Goal: Task Accomplishment & Management: Manage account settings

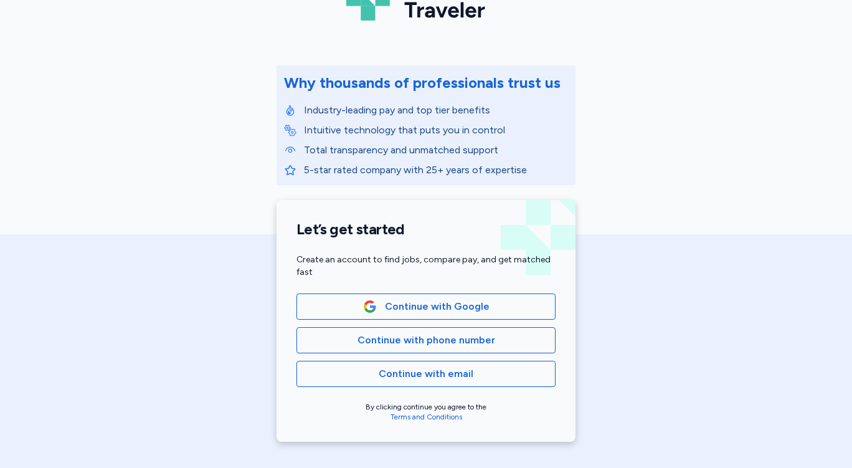
scroll to position [167, 0]
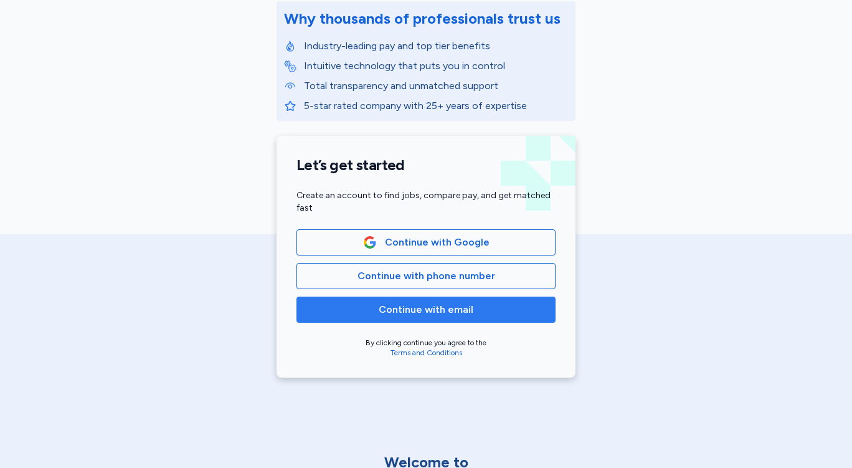
click at [434, 315] on span "Continue with email" at bounding box center [425, 309] width 95 height 15
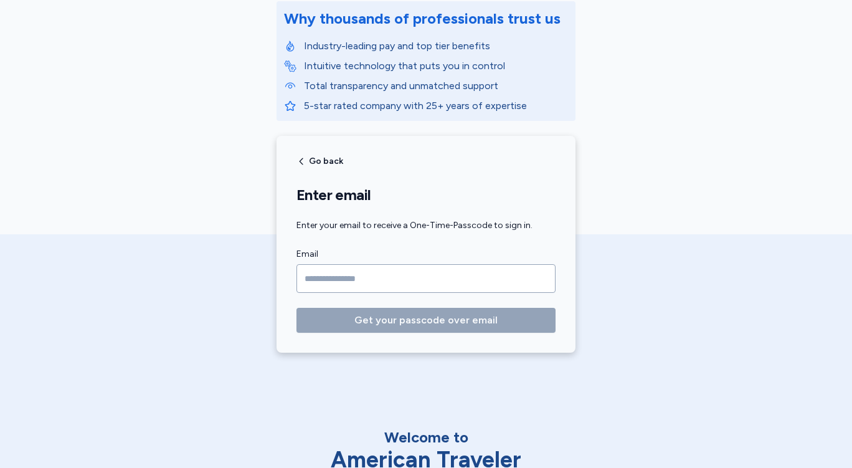
click at [324, 277] on input "Email" at bounding box center [425, 278] width 259 height 29
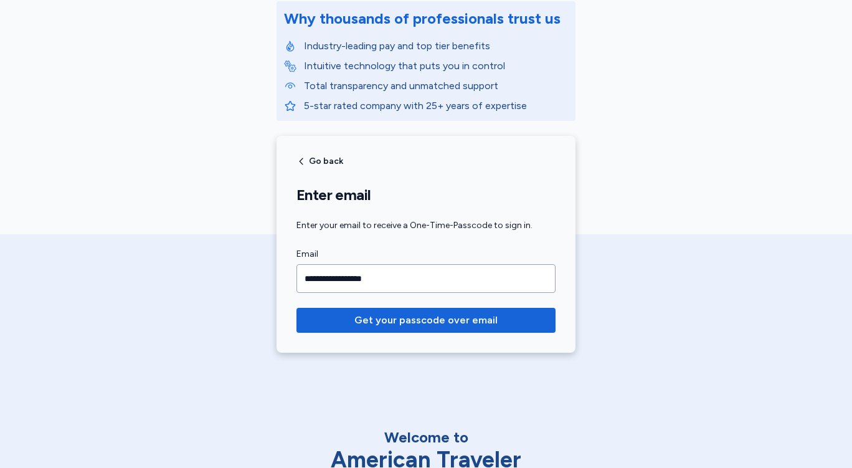
type input "**********"
click at [296, 308] on button "Get your passcode over email" at bounding box center [425, 320] width 259 height 25
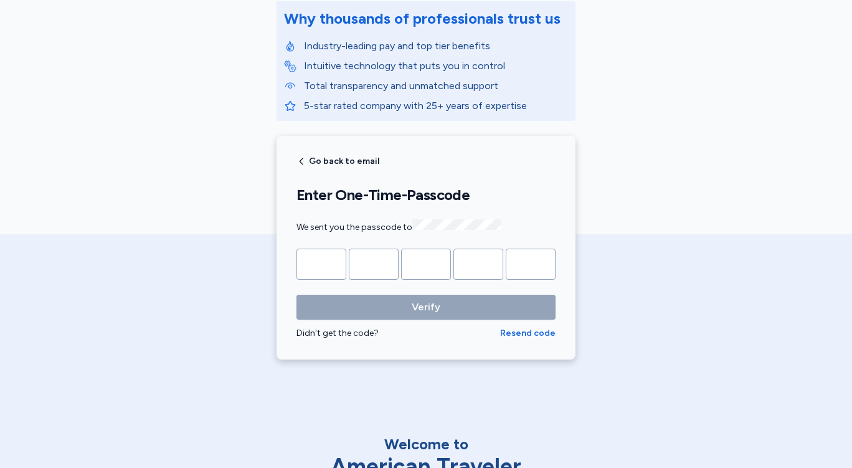
type input "*"
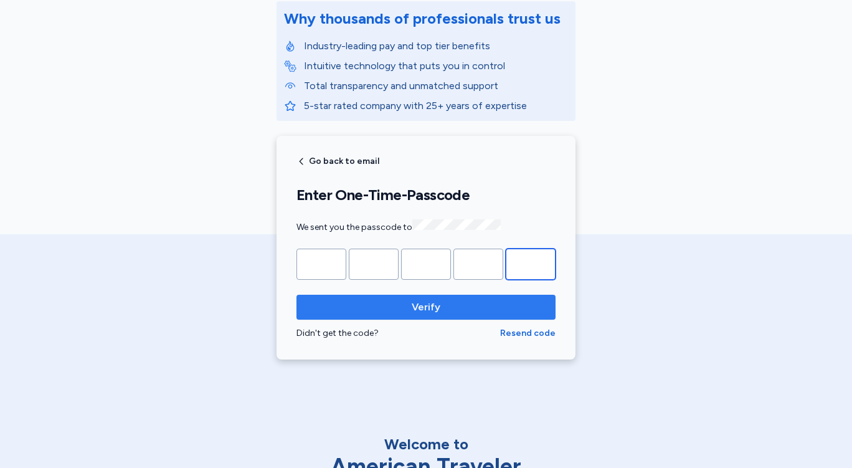
type input "*"
click at [411, 303] on span "Verify" at bounding box center [425, 306] width 29 height 15
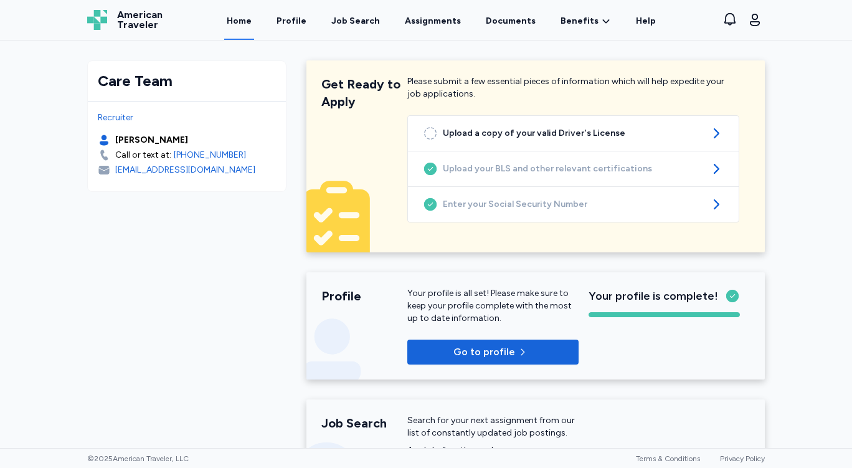
drag, startPoint x: 795, startPoint y: 95, endPoint x: 839, endPoint y: 111, distance: 47.3
click at [796, 95] on div "Care Team Recruiter [PERSON_NAME] Call or text at: [PHONE_NUMBER] [EMAIL_ADDRES…" at bounding box center [426, 243] width 852 height 407
drag, startPoint x: 801, startPoint y: 98, endPoint x: 827, endPoint y: 138, distance: 47.3
click at [801, 99] on div "Care Team Recruiter [PERSON_NAME] Call or text at: [PHONE_NUMBER] [EMAIL_ADDRES…" at bounding box center [426, 243] width 852 height 407
drag, startPoint x: 801, startPoint y: 83, endPoint x: 796, endPoint y: 98, distance: 15.6
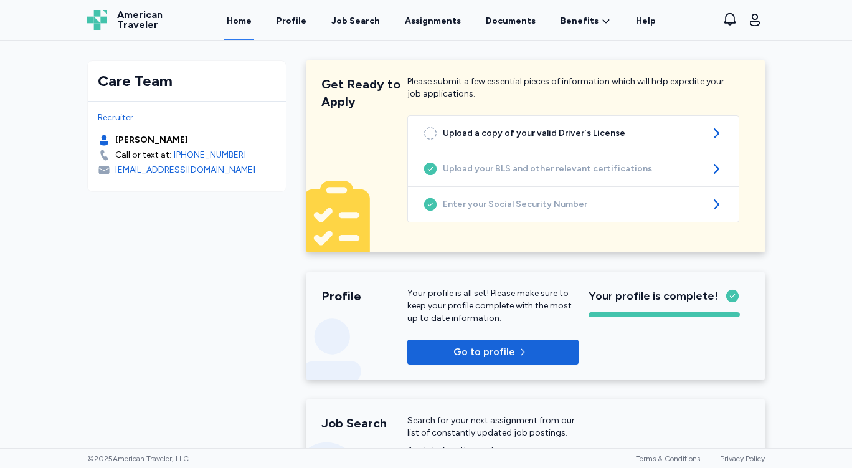
click at [801, 89] on div "Care Team Recruiter [PERSON_NAME] Call or text at: [PHONE_NUMBER] [EMAIL_ADDRES…" at bounding box center [426, 243] width 852 height 407
drag, startPoint x: 791, startPoint y: 134, endPoint x: 797, endPoint y: 138, distance: 7.0
click at [797, 138] on div "Care Team Recruiter [PERSON_NAME] Call or text at: [PHONE_NUMBER] [EMAIL_ADDRES…" at bounding box center [426, 243] width 852 height 407
drag, startPoint x: 804, startPoint y: 141, endPoint x: 806, endPoint y: 159, distance: 18.1
click at [805, 153] on div "Care Team Recruiter [PERSON_NAME] Call or text at: [PHONE_NUMBER] [EMAIL_ADDRES…" at bounding box center [426, 243] width 852 height 407
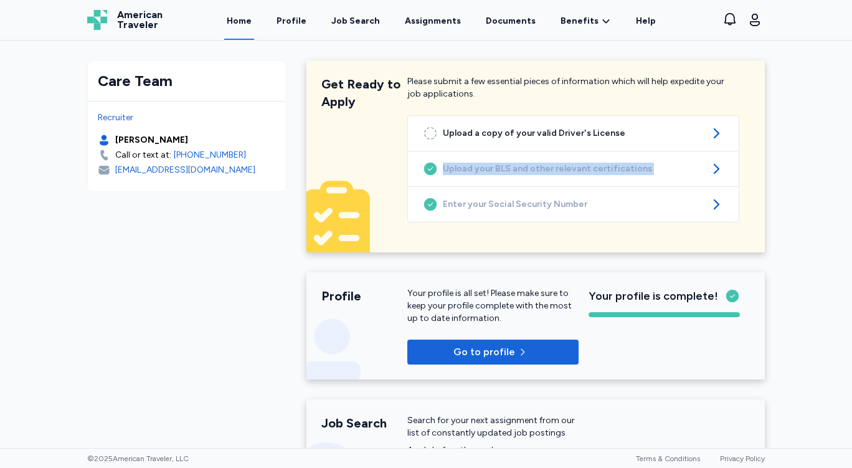
click at [806, 159] on div "Care Team Recruiter [PERSON_NAME] Call or text at: [PHONE_NUMBER] [EMAIL_ADDRES…" at bounding box center [426, 243] width 852 height 407
click at [799, 125] on div "Care Team Recruiter [PERSON_NAME] Call or text at: [PHONE_NUMBER] [EMAIL_ADDRES…" at bounding box center [426, 243] width 852 height 407
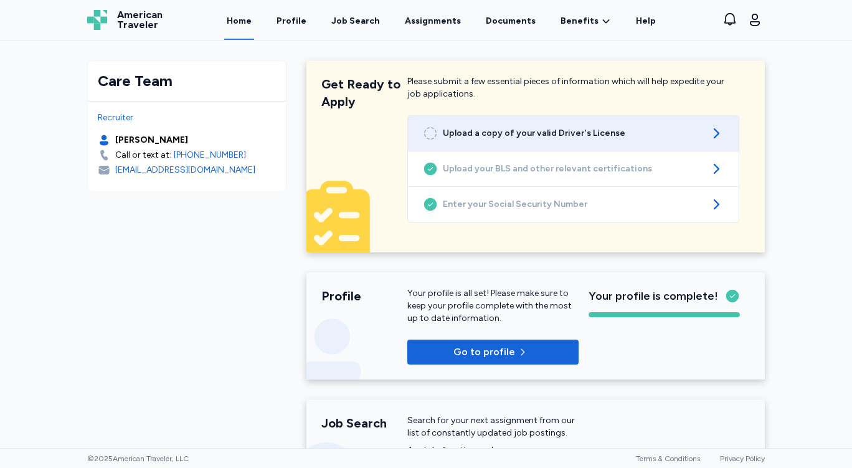
click at [710, 128] on icon at bounding box center [715, 133] width 15 height 15
click at [427, 130] on icon at bounding box center [430, 133] width 15 height 15
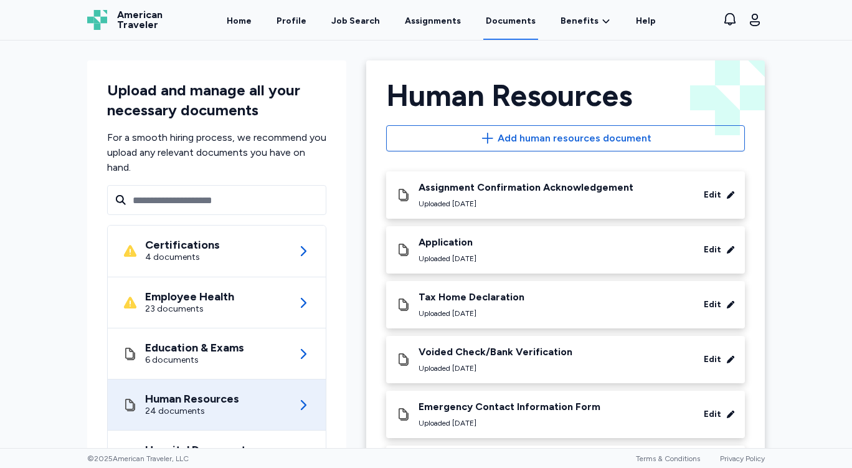
click at [790, 166] on div "Upload and manage all your necessary documents For a smooth hiring process, we …" at bounding box center [426, 243] width 852 height 407
click at [812, 149] on div "Upload and manage all your necessary documents For a smooth hiring process, we …" at bounding box center [426, 243] width 852 height 407
click at [812, 151] on div "Upload and manage all your necessary documents For a smooth hiring process, we …" at bounding box center [426, 243] width 852 height 407
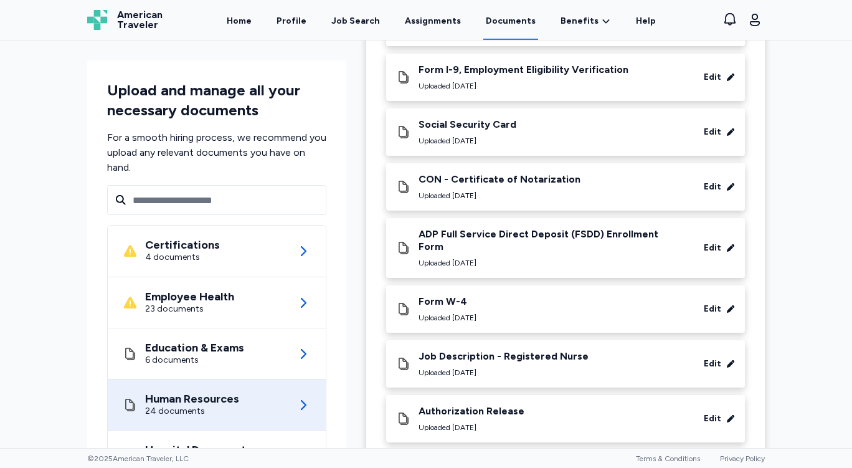
scroll to position [964, 0]
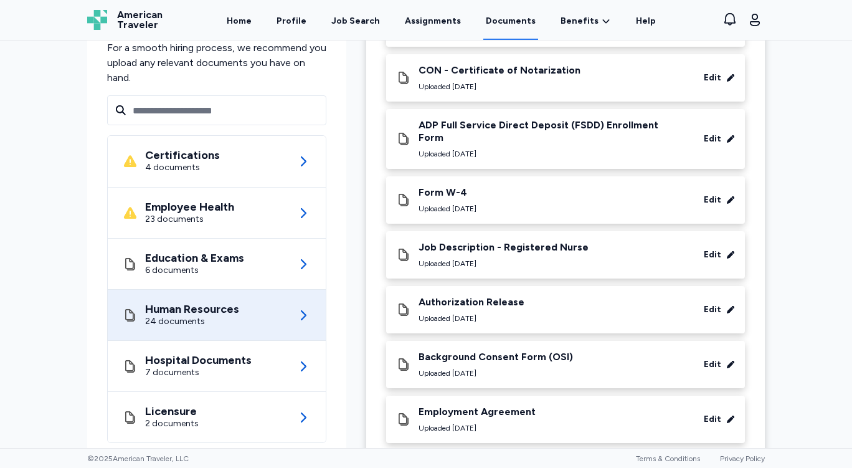
drag, startPoint x: 796, startPoint y: 256, endPoint x: 812, endPoint y: 288, distance: 36.5
click at [795, 256] on div "Upload and manage all your necessary documents For a smooth hiring process, we …" at bounding box center [426, 243] width 852 height 407
click at [794, 374] on div "Upload and manage all your necessary documents For a smooth hiring process, we …" at bounding box center [426, 243] width 852 height 407
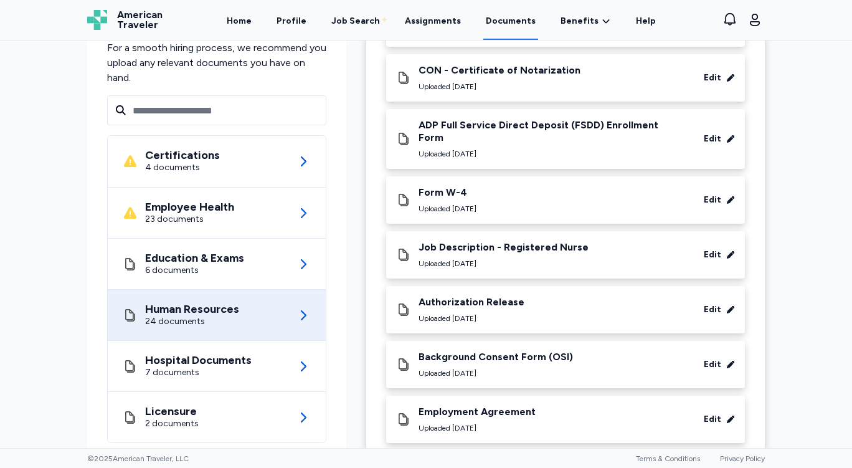
click at [806, 370] on div "Upload and manage all your necessary documents For a smooth hiring process, we …" at bounding box center [426, 243] width 852 height 407
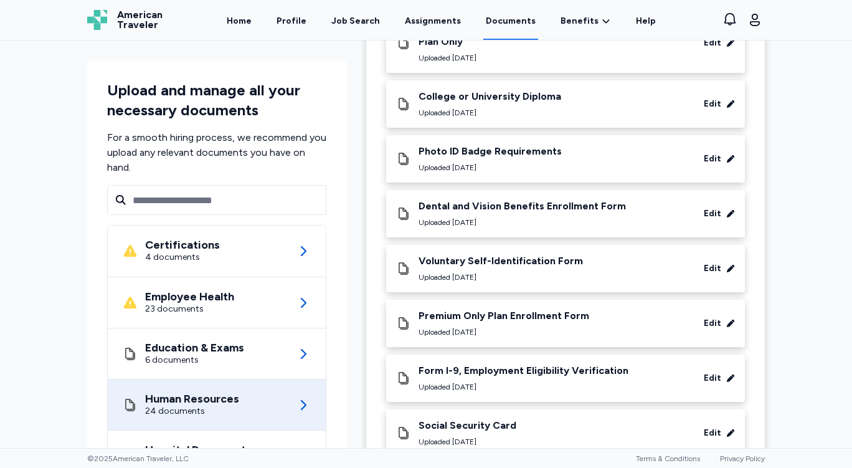
scroll to position [557, 0]
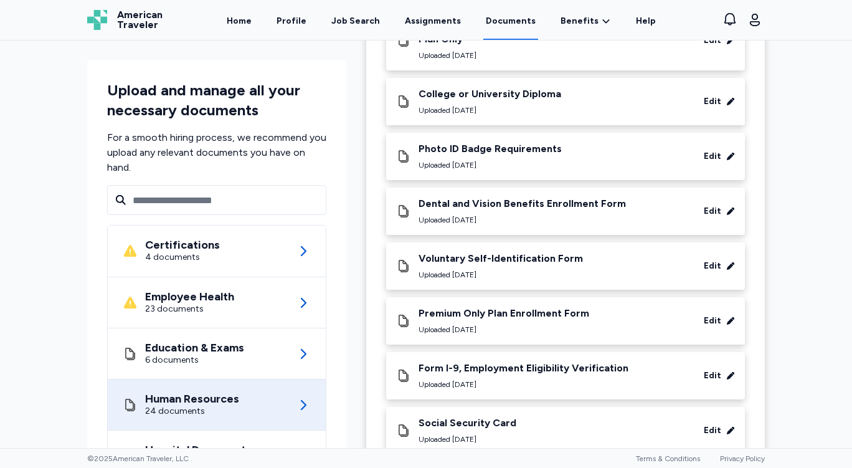
drag, startPoint x: 809, startPoint y: 189, endPoint x: 817, endPoint y: 192, distance: 8.9
click at [814, 190] on div "Upload and manage all your necessary documents For a smooth hiring process, we …" at bounding box center [426, 243] width 852 height 407
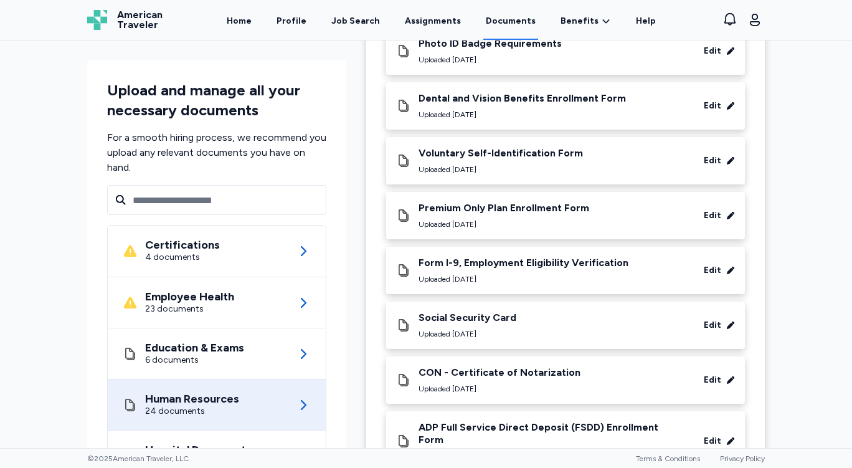
scroll to position [670, 0]
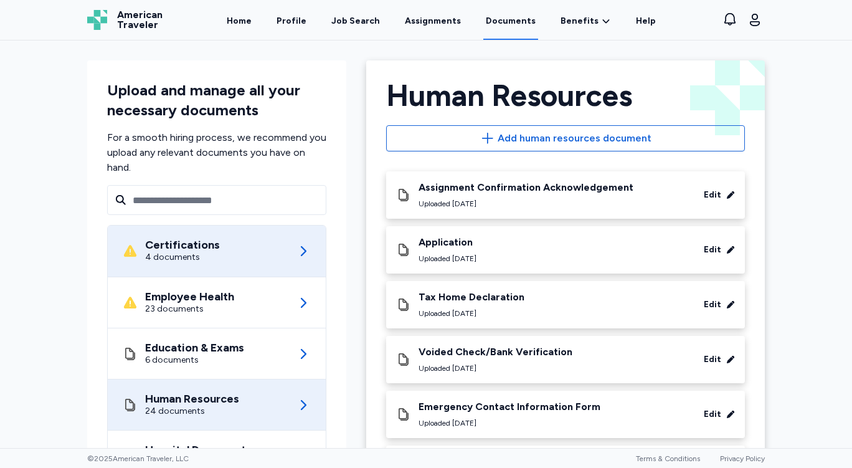
click at [286, 253] on div "Certifications 4 documents" at bounding box center [217, 250] width 188 height 51
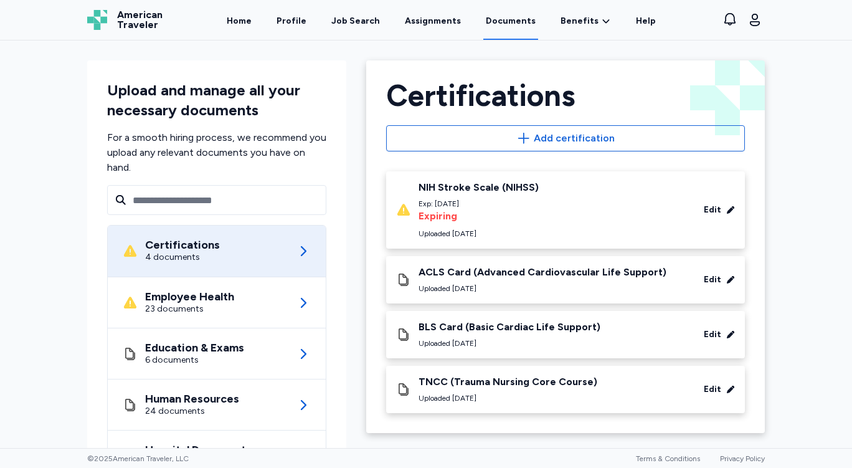
drag, startPoint x: 768, startPoint y: 247, endPoint x: 806, endPoint y: 230, distance: 41.5
click at [768, 247] on div "Certifications Back Certifications Add certification NIH Stroke Scale (NIHSS) E…" at bounding box center [565, 306] width 418 height 512
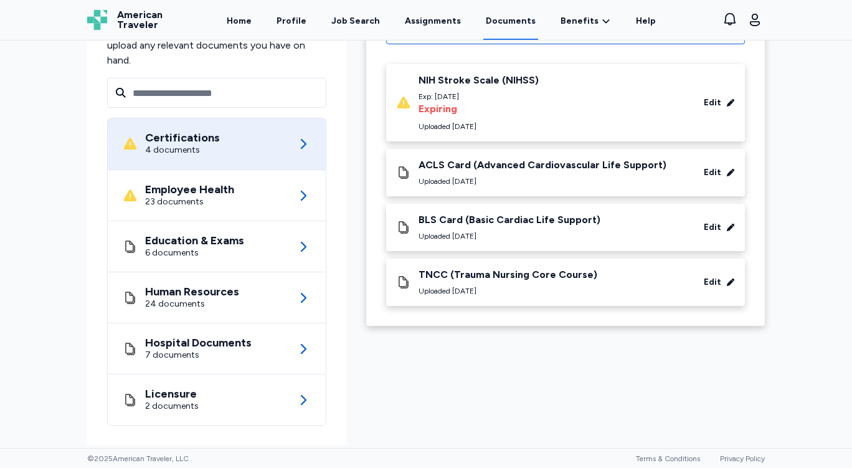
scroll to position [115, 0]
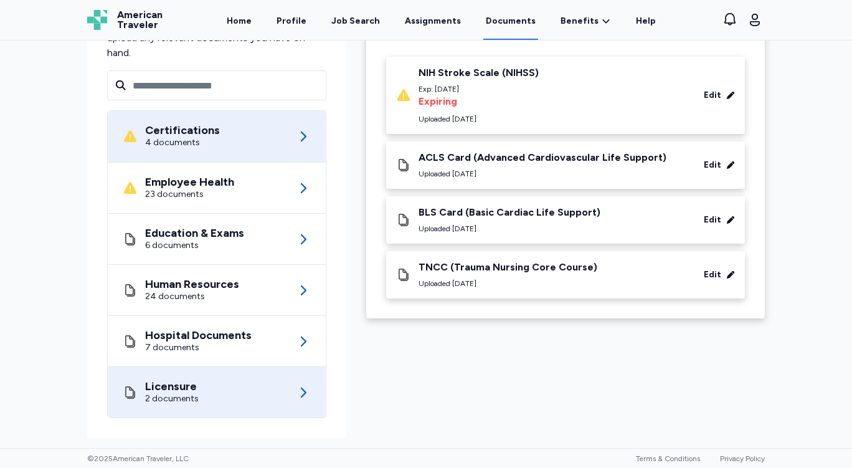
click at [281, 392] on div "Licensure 2 documents" at bounding box center [217, 392] width 188 height 50
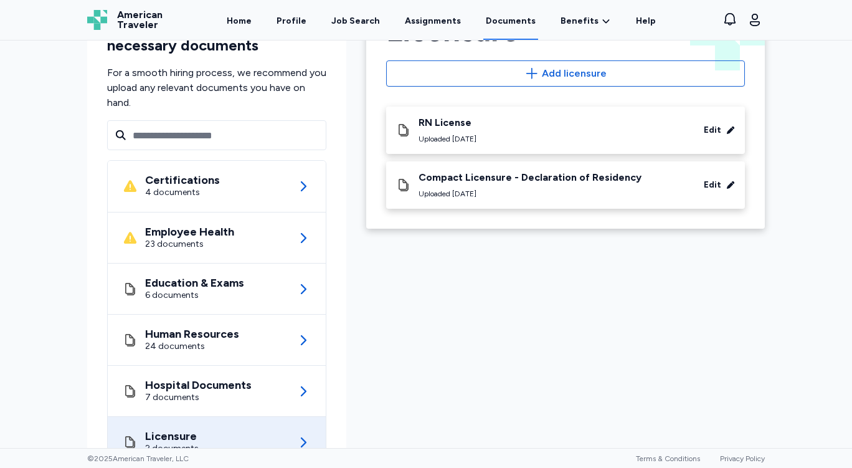
scroll to position [115, 0]
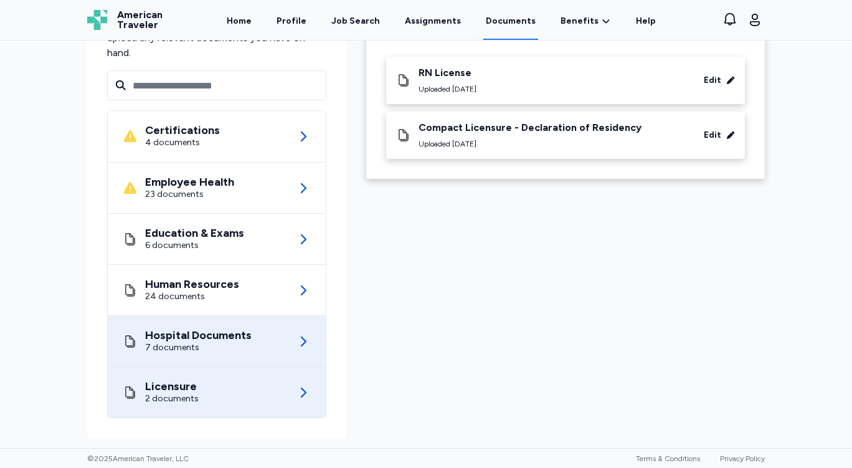
click at [270, 343] on div "Hospital Documents 7 documents" at bounding box center [217, 341] width 188 height 50
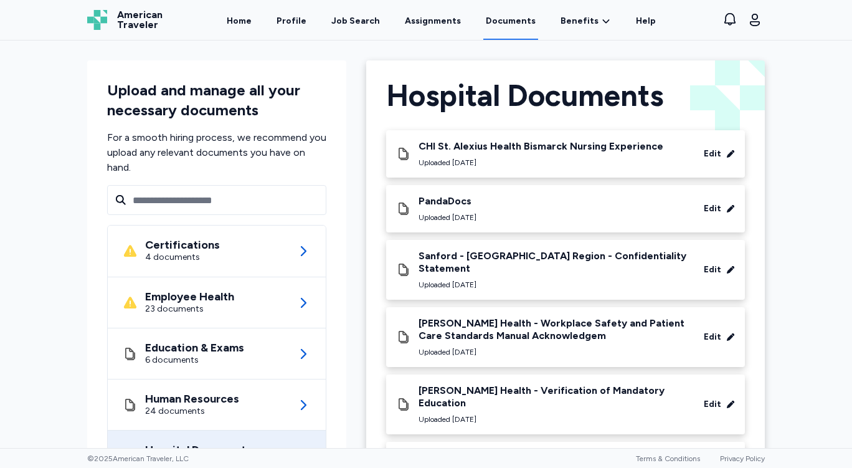
click at [825, 164] on div "Upload and manage all your necessary documents For a smooth hiring process, we …" at bounding box center [426, 243] width 852 height 407
click at [185, 62] on div "Upload and manage all your necessary documents For a smooth hiring process, we …" at bounding box center [216, 306] width 259 height 492
click at [249, 20] on link "Home" at bounding box center [239, 20] width 30 height 39
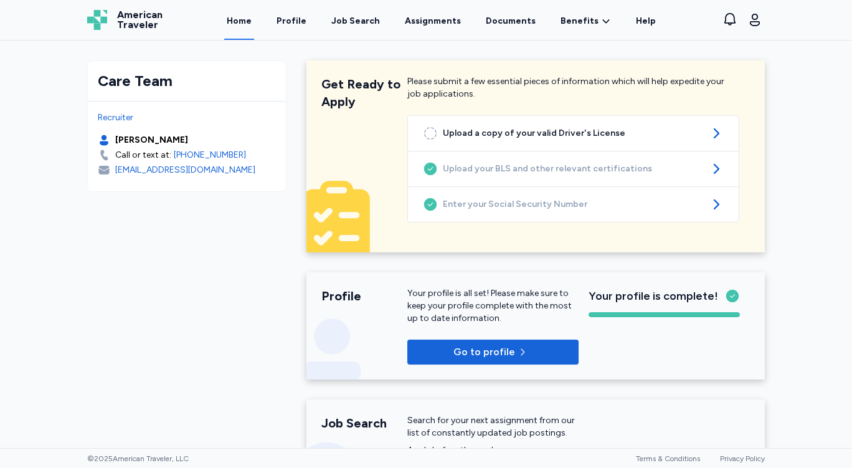
click at [791, 186] on div "Care Team Recruiter [PERSON_NAME] Call or text at: [PHONE_NUMBER] [EMAIL_ADDRES…" at bounding box center [426, 243] width 852 height 407
click at [782, 168] on div "Care Team Recruiter [PERSON_NAME] Call or text at: [PHONE_NUMBER] [EMAIL_ADDRES…" at bounding box center [426, 243] width 852 height 407
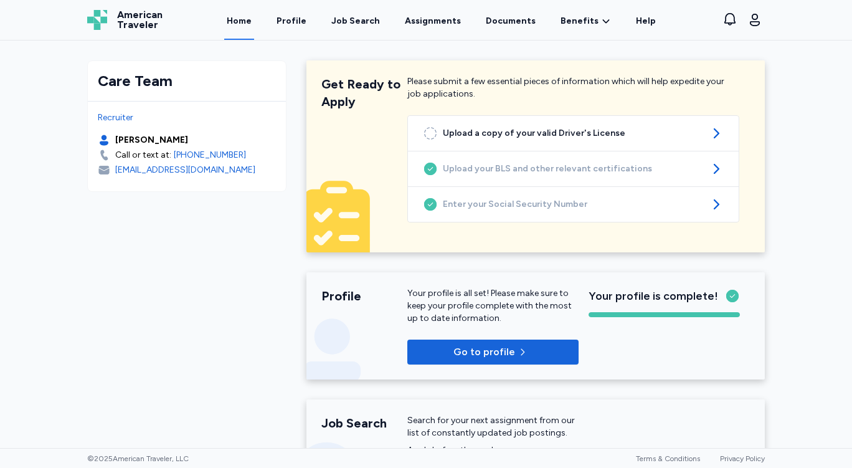
click at [782, 168] on div "Care Team Recruiter [PERSON_NAME] Call or text at: [PHONE_NUMBER] [EMAIL_ADDRES…" at bounding box center [426, 243] width 852 height 407
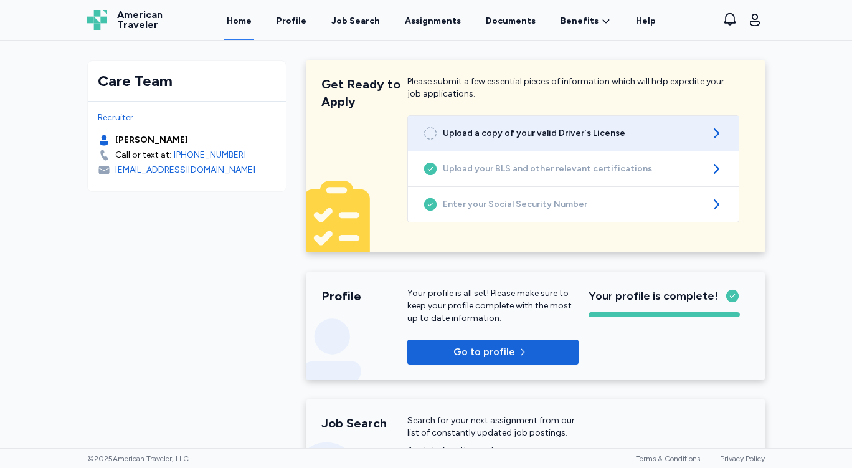
click at [708, 131] on icon at bounding box center [715, 133] width 15 height 15
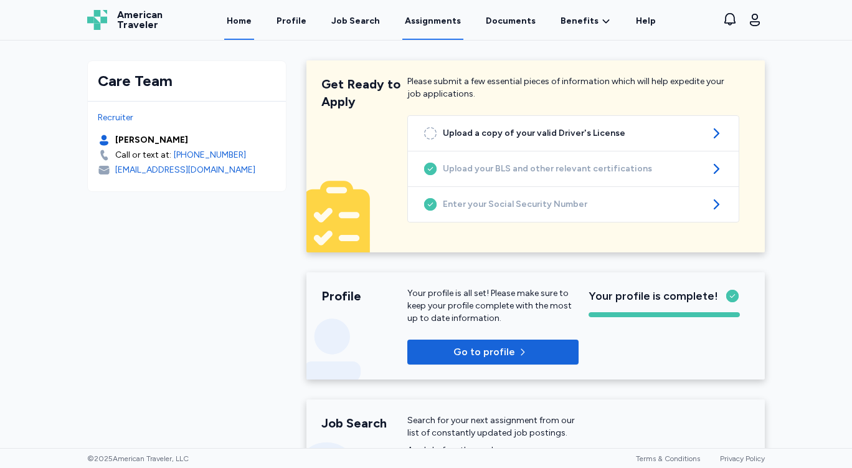
click at [420, 15] on link "Assignments" at bounding box center [432, 20] width 61 height 39
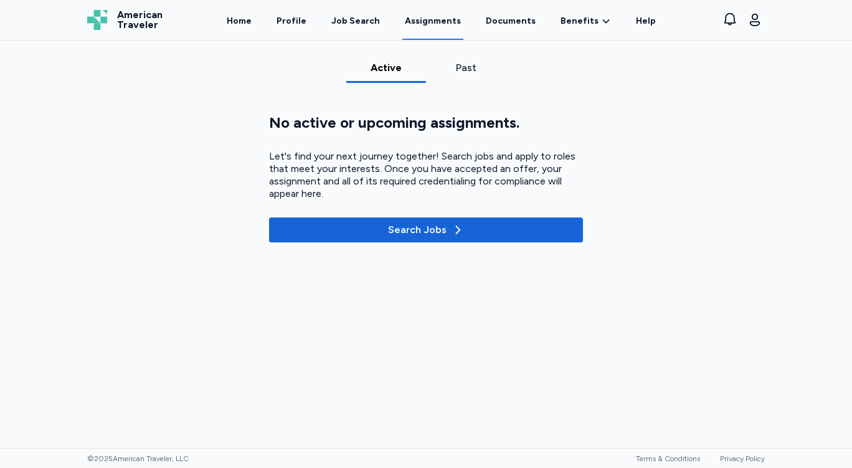
click at [464, 65] on div "Past" at bounding box center [466, 67] width 70 height 15
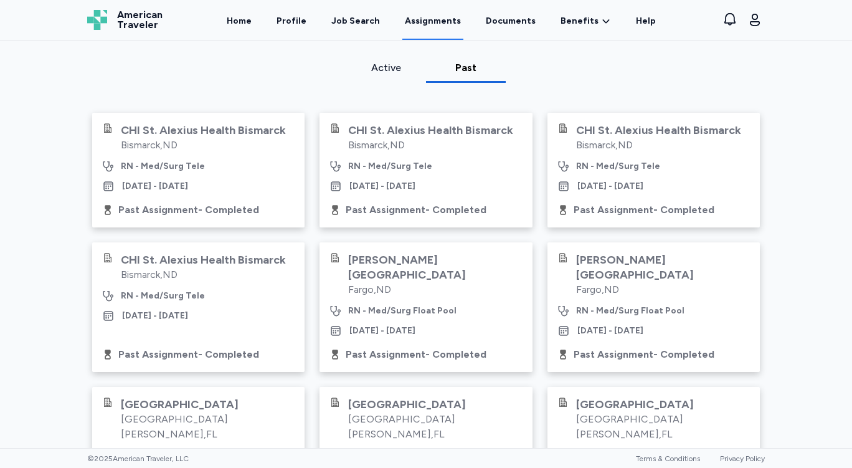
click at [753, 102] on div "Active Past CHI St. Alexius Health Bismarck Bismarck , ND RN - Med/Surg Tele De…" at bounding box center [425, 375] width 697 height 630
drag, startPoint x: 795, startPoint y: 105, endPoint x: 807, endPoint y: 118, distance: 17.2
click at [796, 106] on div "Active Past CHI St. Alexius Health Bismarck Bismarck , ND RN - Med/Surg Tele De…" at bounding box center [426, 375] width 852 height 630
click at [807, 125] on div "Active Past CHI St. Alexius Health Bismarck Bismarck , ND RN - Med/Surg Tele De…" at bounding box center [426, 375] width 852 height 630
click at [52, 141] on div "Active Past CHI St. Alexius Health Bismarck Bismarck , ND RN - Med/Surg Tele De…" at bounding box center [426, 375] width 852 height 630
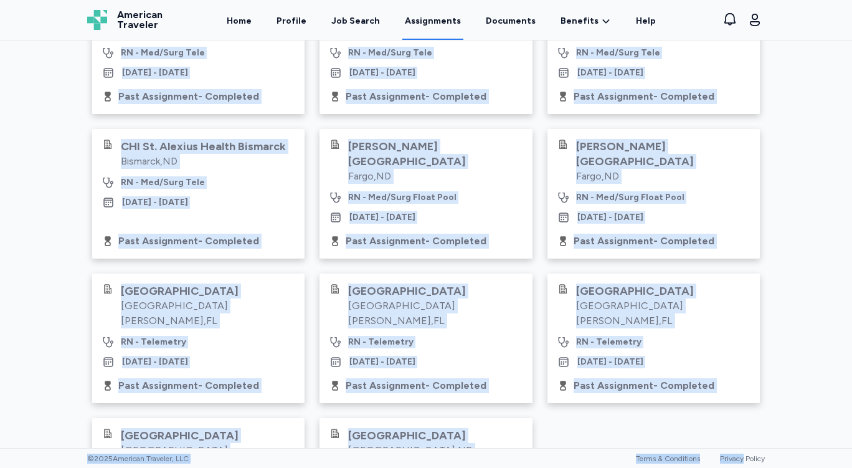
scroll to position [243, 0]
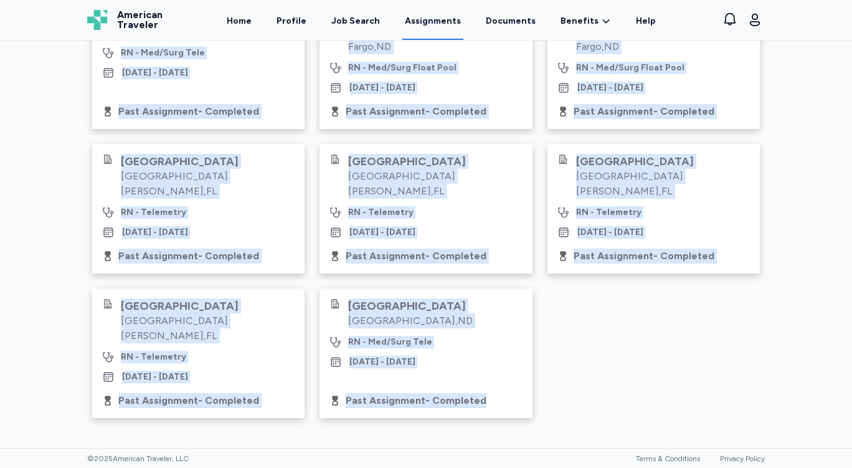
drag, startPoint x: 82, startPoint y: 112, endPoint x: 592, endPoint y: 426, distance: 599.5
click at [592, 426] on div "Active Past CHI St. Alexius Health Bismarck Bismarck , ND RN - Med/Surg Tele De…" at bounding box center [425, 133] width 697 height 630
click at [668, 374] on div "CHI St. Alexius Health Bismarck Bismarck , ND RN - Med/Surg Tele Dec 1, 2024 - …" at bounding box center [425, 144] width 667 height 548
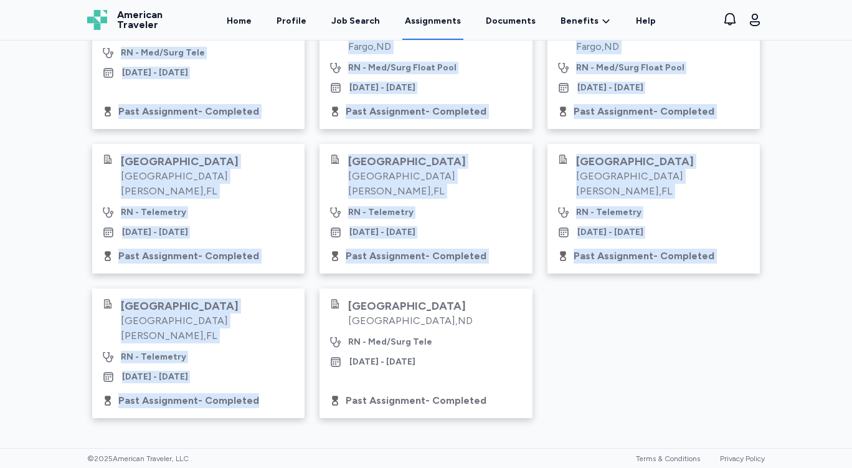
drag, startPoint x: 170, startPoint y: 133, endPoint x: 273, endPoint y: 407, distance: 293.3
click at [273, 407] on div "CHI St. Alexius Health Bismarck Bismarck , ND RN - Med/Surg Tele Dec 1, 2024 - …" at bounding box center [425, 144] width 667 height 548
click at [616, 340] on div "CHI St. Alexius Health Bismarck Bismarck , ND RN - Med/Surg Tele Dec 1, 2024 - …" at bounding box center [425, 144] width 667 height 548
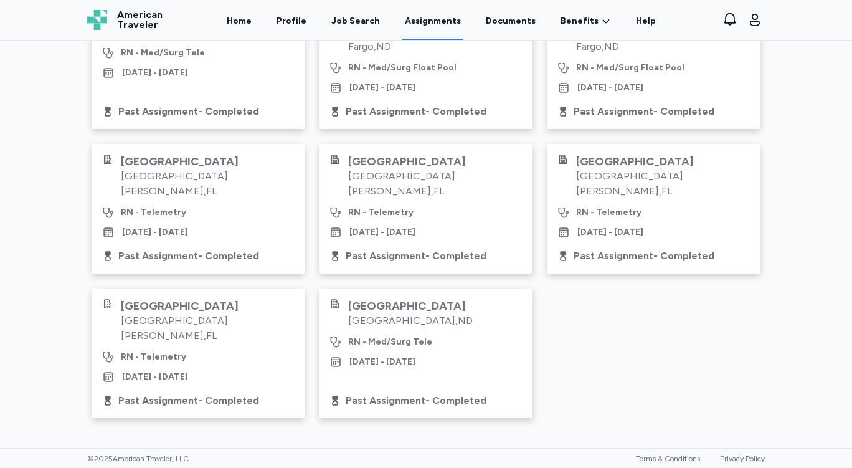
click at [798, 65] on div "Active Past CHI St. Alexius Health Bismarck Bismarck , ND RN - Med/Surg Tele De…" at bounding box center [426, 133] width 852 height 630
click at [728, 342] on div "CHI St. Alexius Health Bismarck Bismarck , ND RN - Med/Surg Tele Dec 1, 2024 - …" at bounding box center [425, 144] width 667 height 548
click at [750, 378] on div "CHI St. Alexius Health Bismarck Bismarck , ND RN - Med/Surg Tele Dec 1, 2024 - …" at bounding box center [425, 144] width 667 height 548
click at [759, 396] on div "Active Past CHI St. Alexius Health Bismarck Bismarck , ND RN - Med/Surg Tele De…" at bounding box center [425, 133] width 697 height 630
click at [755, 371] on div "Active Past CHI St. Alexius Health Bismarck Bismarck , ND RN - Med/Surg Tele De…" at bounding box center [425, 133] width 697 height 630
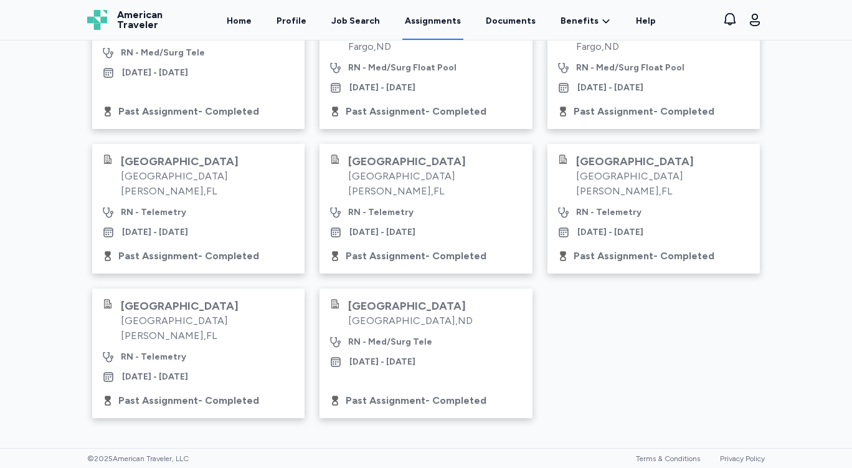
click at [753, 347] on div "CHI St. Alexius Health Bismarck Bismarck , ND RN - Med/Surg Tele Dec 1, 2024 - …" at bounding box center [425, 144] width 667 height 548
click at [796, 353] on div "Active Past CHI St. Alexius Health Bismarck Bismarck , ND RN - Med/Surg Tele De…" at bounding box center [426, 133] width 852 height 630
click at [782, 357] on div "Active Past CHI St. Alexius Health Bismarck Bismarck , ND RN - Med/Surg Tele De…" at bounding box center [426, 133] width 852 height 630
click at [781, 356] on div "Active Past CHI St. Alexius Health Bismarck Bismarck , ND RN - Med/Surg Tele De…" at bounding box center [426, 133] width 852 height 630
click at [719, 249] on div "Past Assignment - Completed" at bounding box center [653, 255] width 192 height 15
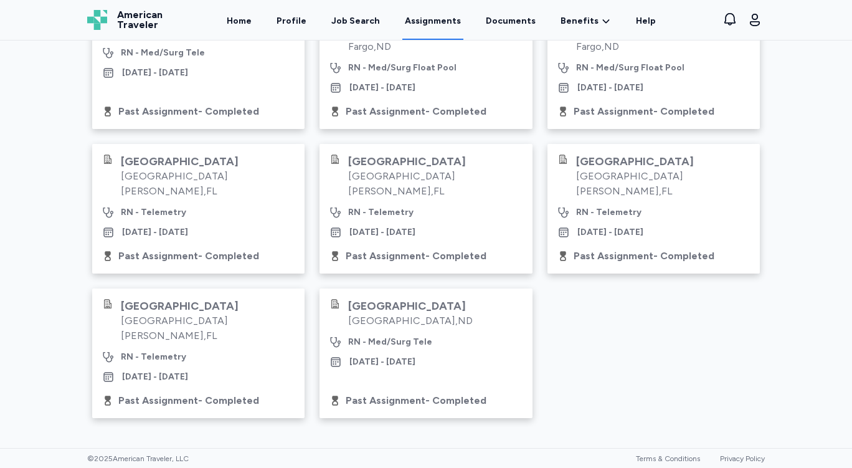
drag, startPoint x: 742, startPoint y: 299, endPoint x: 743, endPoint y: 285, distance: 13.7
click at [743, 296] on div "CHI St. Alexius Health Bismarck Bismarck , ND RN - Med/Surg Tele Dec 1, 2024 - …" at bounding box center [425, 144] width 667 height 548
click at [740, 274] on div "CHI St. Alexius Health Bismarck Bismarck , ND RN - Med/Surg Tele Dec 1, 2024 - …" at bounding box center [425, 144] width 667 height 548
click at [739, 297] on div "CHI St. Alexius Health Bismarck Bismarck , ND RN - Med/Surg Tele Dec 1, 2024 - …" at bounding box center [425, 144] width 667 height 548
click at [717, 319] on div "CHI St. Alexius Health Bismarck Bismarck , ND RN - Med/Surg Tele Dec 1, 2024 - …" at bounding box center [425, 144] width 667 height 548
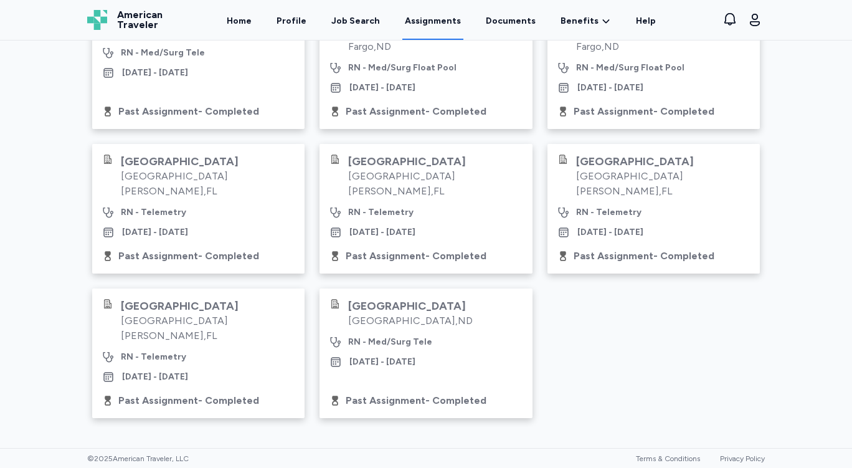
drag, startPoint x: 720, startPoint y: 317, endPoint x: 721, endPoint y: 286, distance: 31.8
click at [720, 316] on div "CHI St. Alexius Health Bismarck Bismarck , ND RN - Med/Surg Tele Dec 1, 2024 - …" at bounding box center [425, 144] width 667 height 548
drag, startPoint x: 721, startPoint y: 261, endPoint x: 720, endPoint y: 270, distance: 8.2
click at [721, 262] on div "Past Assignment - Completed" at bounding box center [653, 255] width 192 height 15
click at [720, 271] on div "Cleveland Clinic Tradition Hospital Port St. Lucie , FL RN - Telemetry May 23, …" at bounding box center [653, 208] width 212 height 129
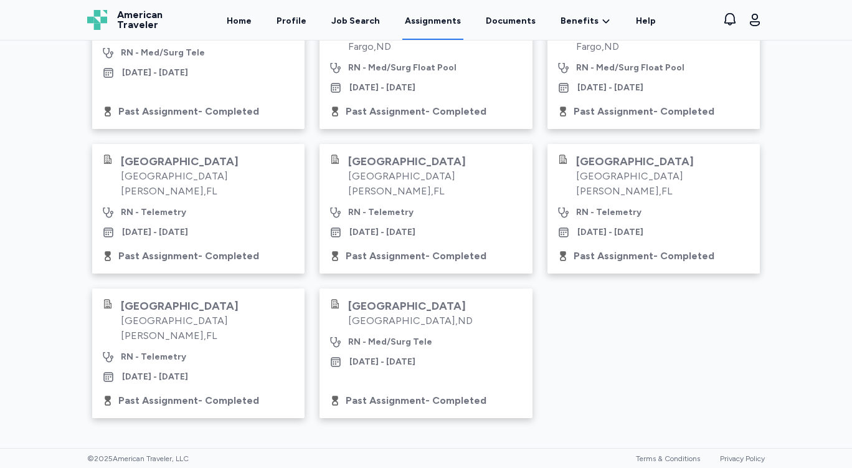
click at [720, 271] on div "Cleveland Clinic Tradition Hospital Port St. Lucie , FL RN - Telemetry May 23, …" at bounding box center [653, 208] width 212 height 129
click at [712, 308] on div "CHI St. Alexius Health Bismarck Bismarck , ND RN - Med/Surg Tele Dec 1, 2024 - …" at bounding box center [425, 144] width 667 height 548
click at [713, 307] on div "CHI St. Alexius Health Bismarck Bismarck , ND RN - Med/Surg Tele Dec 1, 2024 - …" at bounding box center [425, 144] width 667 height 548
click at [718, 274] on div "CHI St. Alexius Health Bismarck Bismarck , ND RN - Med/Surg Tele Dec 1, 2024 - …" at bounding box center [425, 144] width 667 height 548
click at [736, 270] on div "Cleveland Clinic Tradition Hospital Port St. Lucie , FL RN - Telemetry May 23, …" at bounding box center [653, 208] width 212 height 129
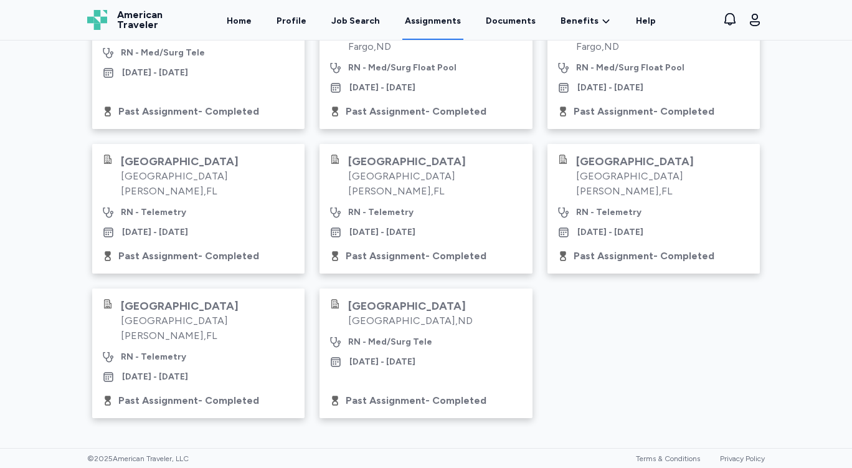
click at [705, 308] on div "CHI St. Alexius Health Bismarck Bismarck , ND RN - Med/Surg Tele Dec 1, 2024 - …" at bounding box center [425, 144] width 667 height 548
drag, startPoint x: 731, startPoint y: 260, endPoint x: 745, endPoint y: 286, distance: 28.7
click at [732, 261] on div "Past Assignment - Completed" at bounding box center [653, 255] width 192 height 15
click at [737, 306] on div "CHI St. Alexius Health Bismarck Bismarck , ND RN - Med/Surg Tele Dec 1, 2024 - …" at bounding box center [425, 144] width 667 height 548
click at [735, 266] on div "Cleveland Clinic Tradition Hospital Port St. Lucie , FL RN - Telemetry May 23, …" at bounding box center [653, 208] width 212 height 129
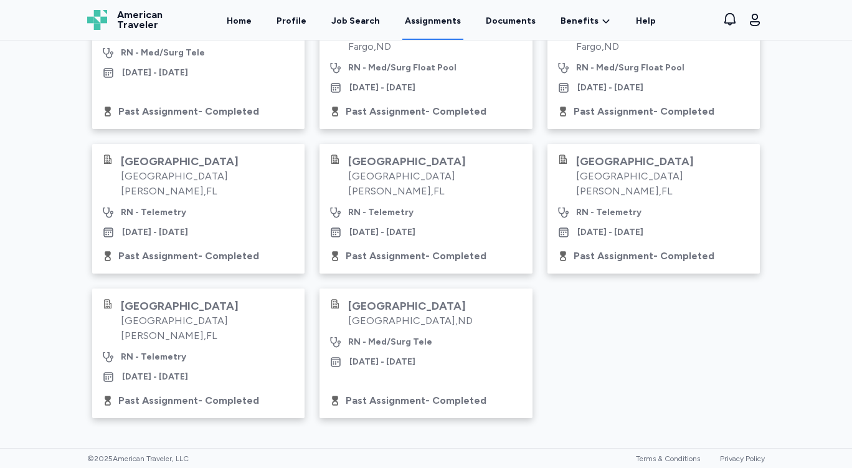
click at [735, 267] on div "Cleveland Clinic Tradition Hospital Port St. Lucie , FL RN - Telemetry May 23, …" at bounding box center [653, 208] width 212 height 129
click at [733, 305] on div "CHI St. Alexius Health Bismarck Bismarck , ND RN - Med/Surg Tele Dec 1, 2024 - …" at bounding box center [425, 144] width 667 height 548
drag, startPoint x: 726, startPoint y: 313, endPoint x: 721, endPoint y: 321, distance: 9.3
click at [726, 314] on div "CHI St. Alexius Health Bismarck Bismarck , ND RN - Med/Surg Tele Dec 1, 2024 - …" at bounding box center [425, 144] width 667 height 548
click at [687, 354] on div "CHI St. Alexius Health Bismarck Bismarck , ND RN - Med/Surg Tele Dec 1, 2024 - …" at bounding box center [425, 144] width 667 height 548
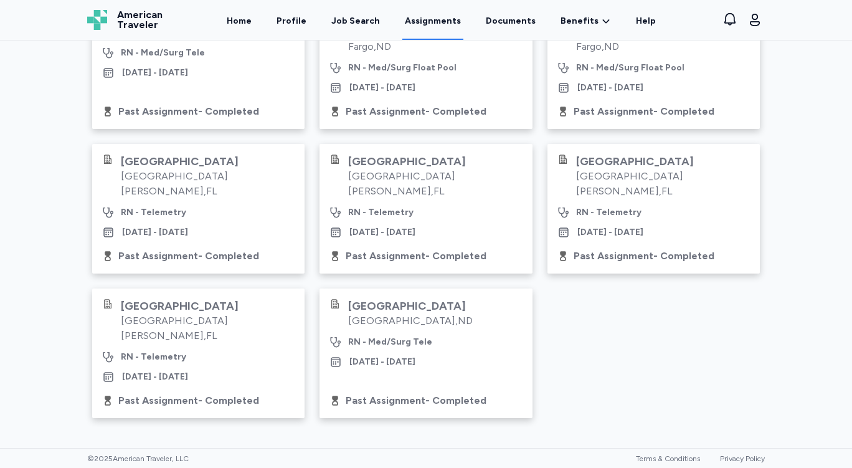
drag, startPoint x: 685, startPoint y: 348, endPoint x: 703, endPoint y: 340, distance: 19.8
click at [689, 344] on div "CHI St. Alexius Health Bismarck Bismarck , ND RN - Med/Surg Tele Dec 1, 2024 - …" at bounding box center [425, 144] width 667 height 548
click at [712, 336] on div "CHI St. Alexius Health Bismarck Bismarck , ND RN - Med/Surg Tele Dec 1, 2024 - …" at bounding box center [425, 144] width 667 height 548
click at [713, 336] on div "CHI St. Alexius Health Bismarck Bismarck , ND RN - Med/Surg Tele Dec 1, 2024 - …" at bounding box center [425, 144] width 667 height 548
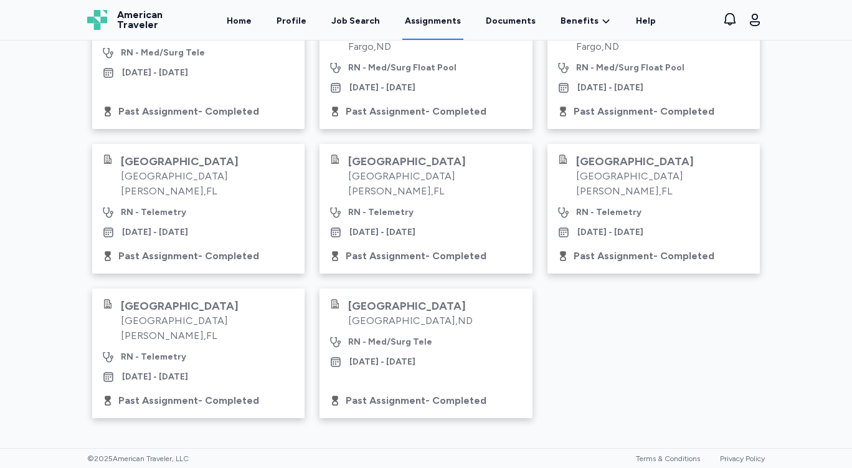
click at [713, 336] on div "CHI St. Alexius Health Bismarck Bismarck , ND RN - Med/Surg Tele Dec 1, 2024 - …" at bounding box center [425, 144] width 667 height 548
click at [717, 336] on div "CHI St. Alexius Health Bismarck Bismarck , ND RN - Med/Surg Tele Dec 1, 2024 - …" at bounding box center [425, 144] width 667 height 548
click at [799, 336] on div "Active Past CHI St. Alexius Health Bismarck Bismarck , ND RN - Med/Surg Tele De…" at bounding box center [426, 133] width 852 height 630
click at [784, 340] on div "Active Past CHI St. Alexius Health Bismarck Bismarck , ND RN - Med/Surg Tele De…" at bounding box center [426, 133] width 852 height 630
click at [736, 332] on div "CHI St. Alexius Health Bismarck Bismarck , ND RN - Med/Surg Tele Dec 1, 2024 - …" at bounding box center [425, 144] width 667 height 548
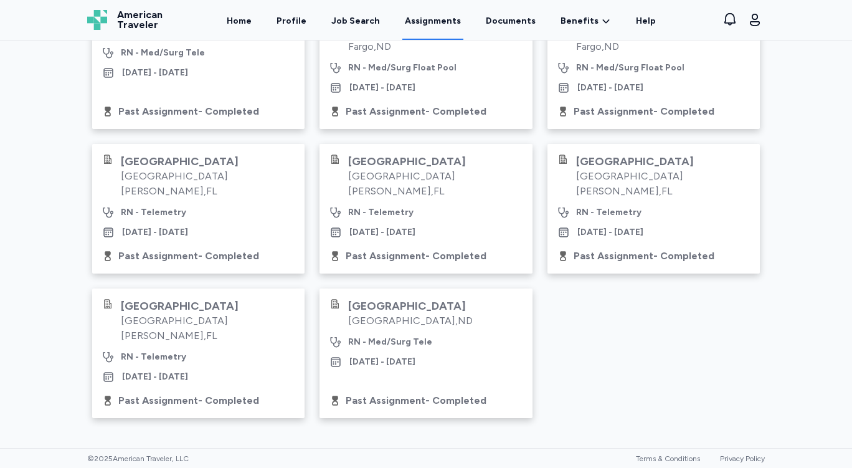
scroll to position [241, 0]
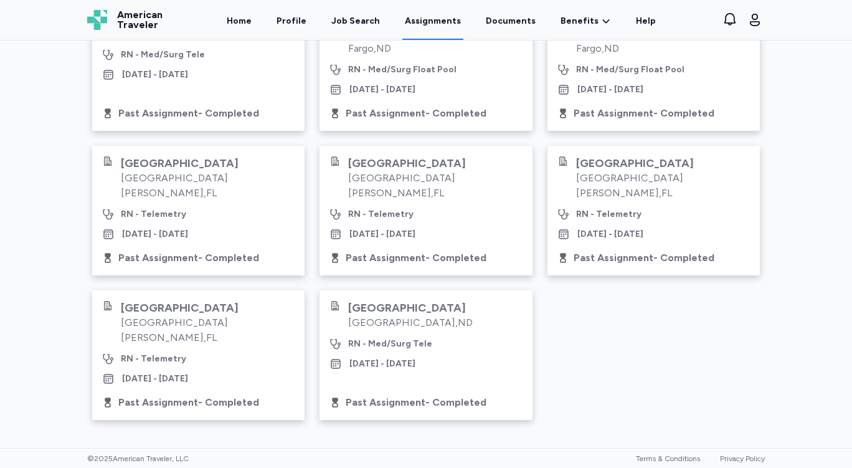
click at [841, 275] on div "Active Past CHI St. Alexius Health Bismarck Bismarck , ND RN - Med/Surg Tele De…" at bounding box center [426, 134] width 852 height 630
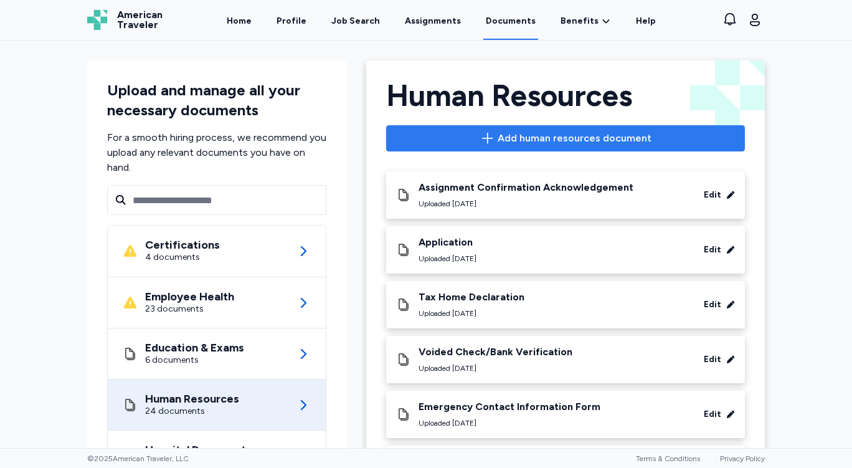
click at [538, 137] on span "Add human resources document" at bounding box center [574, 138] width 154 height 15
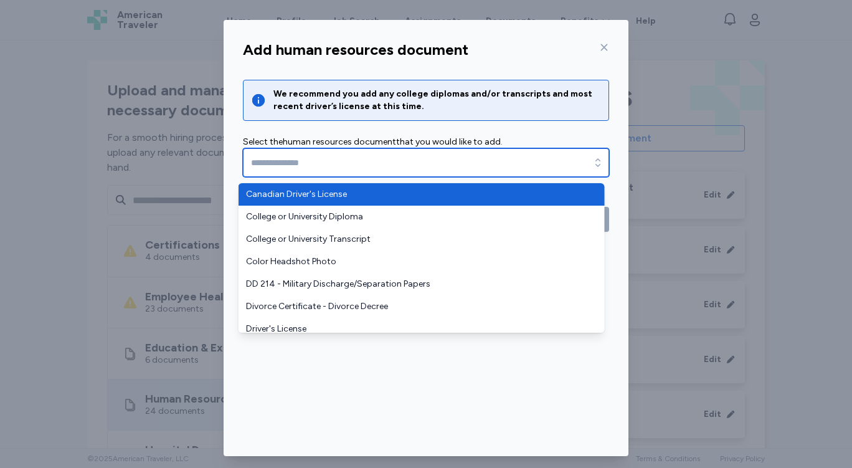
click at [591, 158] on icon "button" at bounding box center [597, 162] width 12 height 12
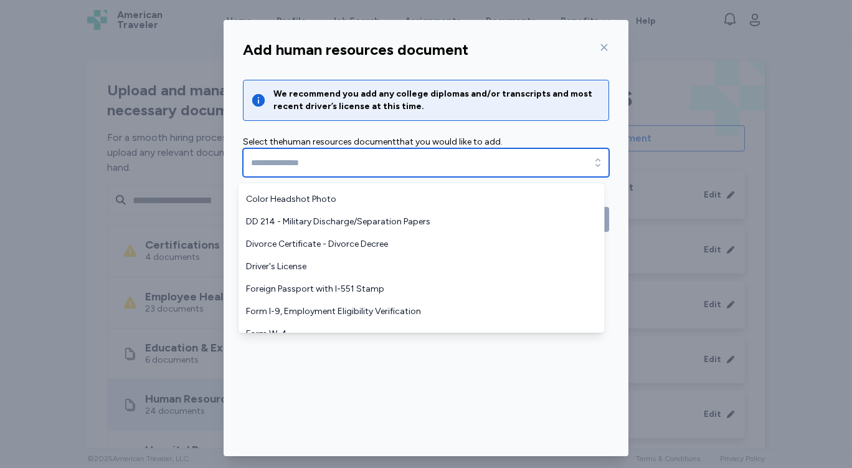
scroll to position [88, 0]
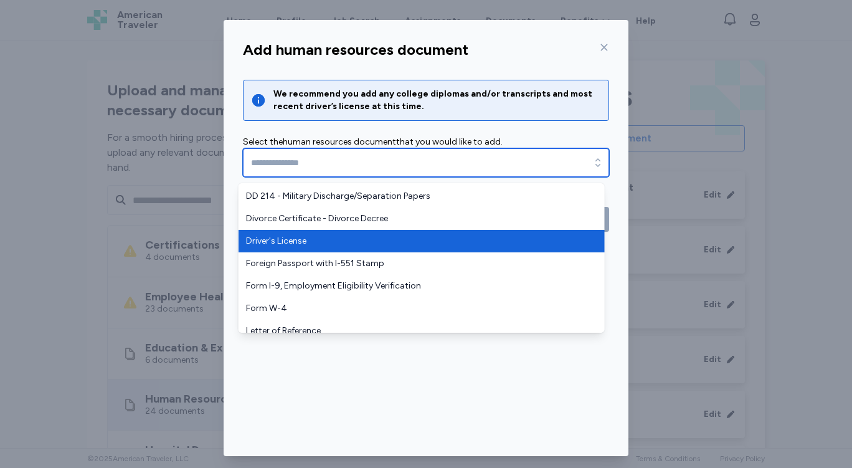
type input "**********"
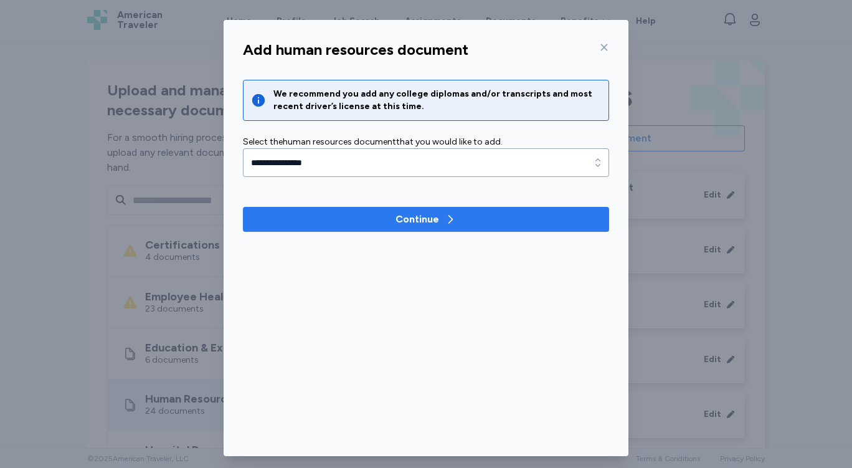
click at [405, 219] on div "Continue" at bounding box center [417, 219] width 44 height 15
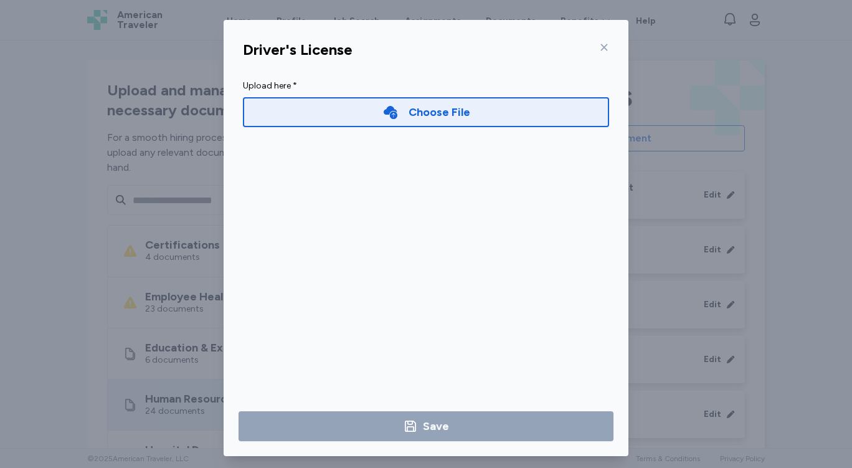
click at [423, 109] on div "Choose File" at bounding box center [439, 111] width 62 height 17
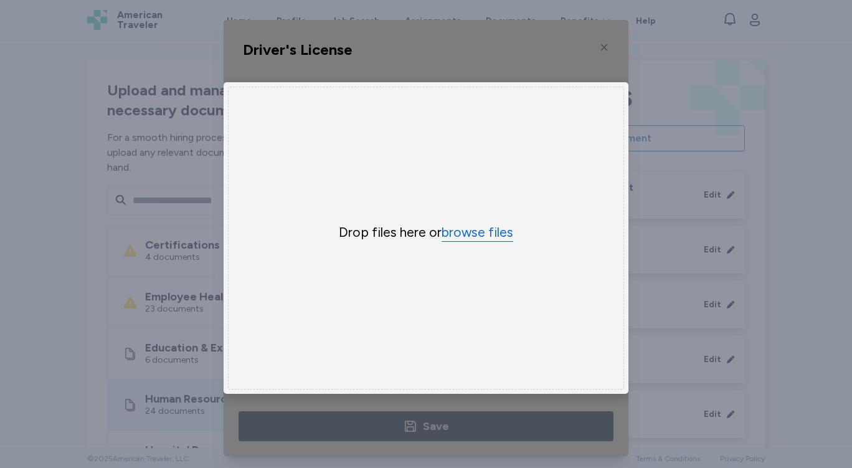
click at [487, 231] on button "browse files" at bounding box center [477, 232] width 72 height 18
click at [598, 45] on div "Uppy Dashboard Window (Press escape to close)" at bounding box center [425, 238] width 405 height 436
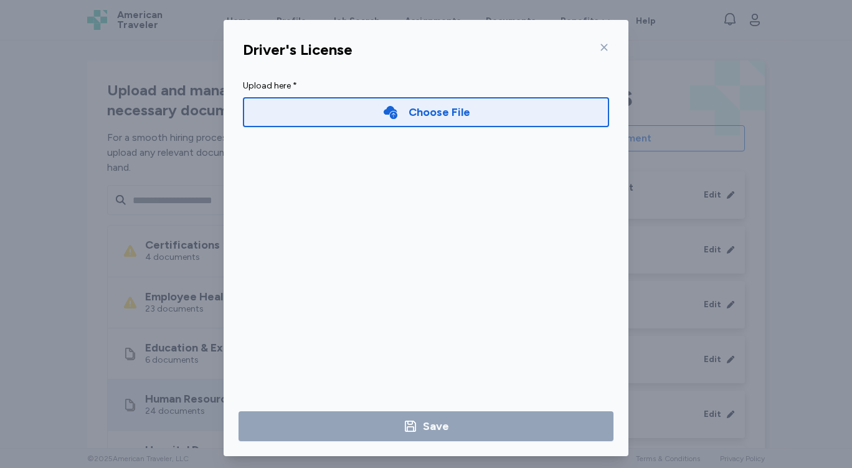
click at [599, 42] on icon at bounding box center [604, 47] width 10 height 10
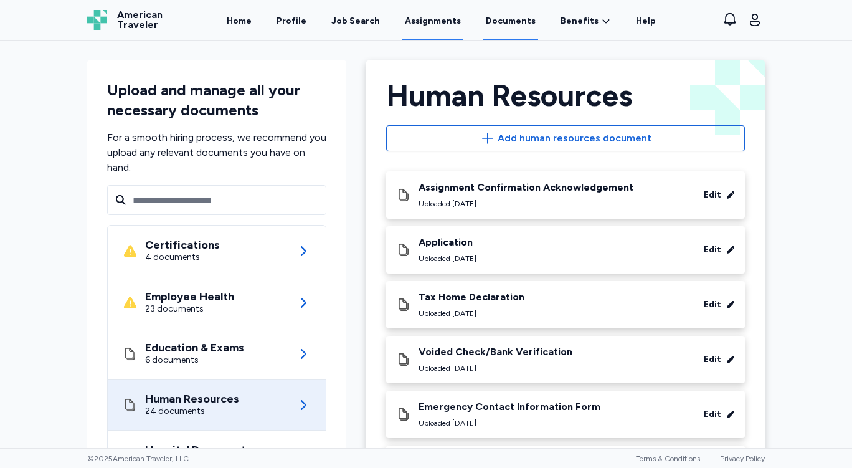
click at [441, 23] on link "Assignments" at bounding box center [432, 20] width 61 height 39
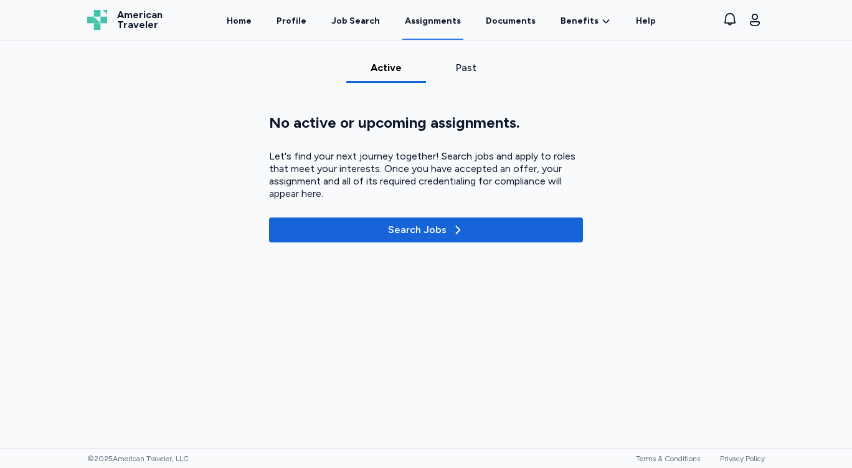
click at [456, 62] on div "Past" at bounding box center [466, 67] width 70 height 15
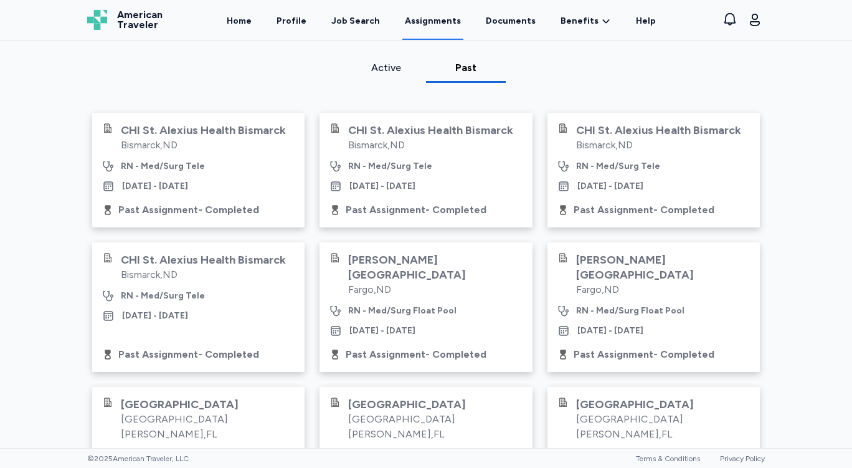
click at [821, 149] on div "Active Past CHI St. Alexius Health Bismarck Bismarck , ND RN - Med/Surg Tele De…" at bounding box center [426, 375] width 852 height 630
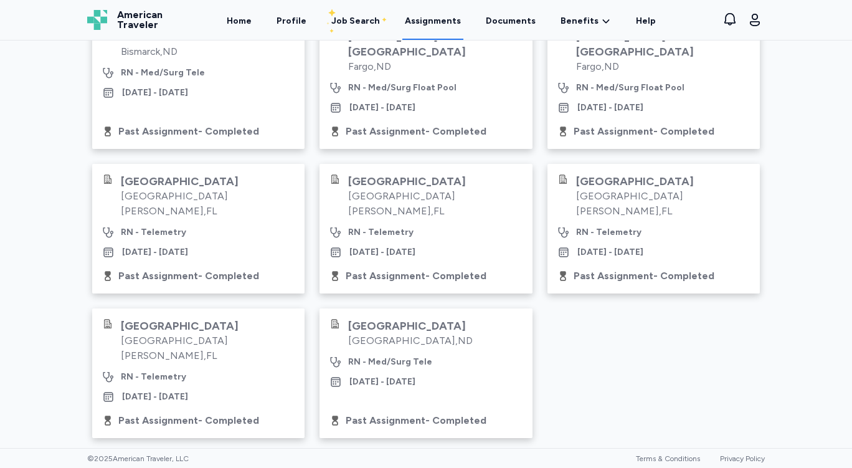
scroll to position [243, 0]
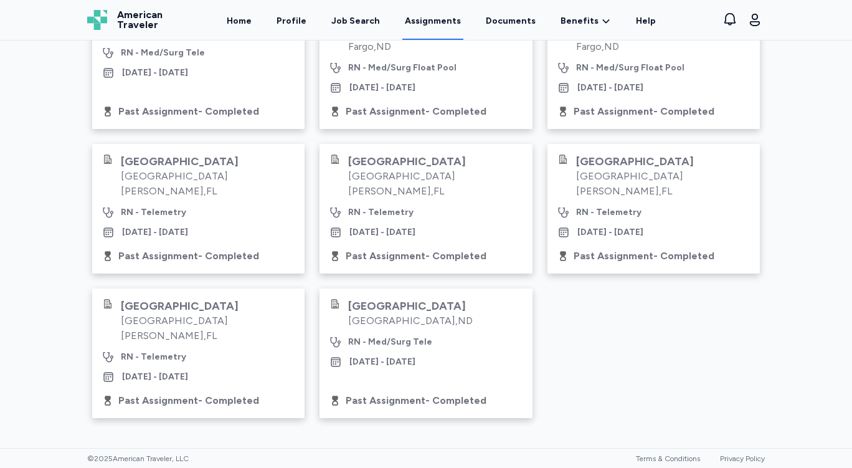
click at [165, 345] on div "Cleveland Clinic Tradition Hospital Port St. Lucie , FL RN - Telemetry Oct 25, …" at bounding box center [198, 340] width 192 height 85
click at [234, 330] on div "Port St. Lucie , FL" at bounding box center [208, 328] width 174 height 30
click at [730, 358] on div "CHI St. Alexius Health Bismarck Bismarck , ND RN - Med/Surg Tele Dec 1, 2024 - …" at bounding box center [425, 144] width 667 height 548
click at [141, 309] on div "Cleveland Clinic Tradition Hospital" at bounding box center [208, 305] width 174 height 15
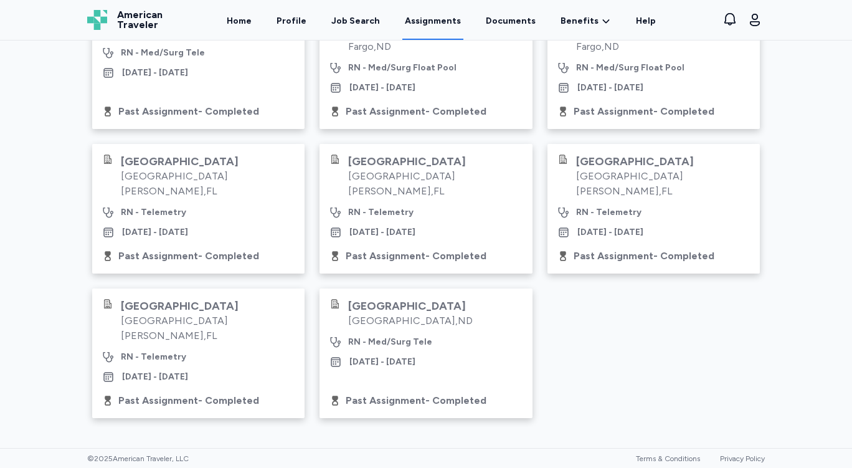
drag, startPoint x: 102, startPoint y: 304, endPoint x: 149, endPoint y: 328, distance: 53.2
click at [116, 310] on div "Cleveland Clinic Tradition Hospital Port St. Lucie , FL" at bounding box center [198, 320] width 192 height 45
drag, startPoint x: 149, startPoint y: 329, endPoint x: 149, endPoint y: 346, distance: 17.4
click at [149, 333] on div "Port St. Lucie , FL" at bounding box center [208, 328] width 174 height 30
drag, startPoint x: 149, startPoint y: 351, endPoint x: 139, endPoint y: 374, distance: 25.1
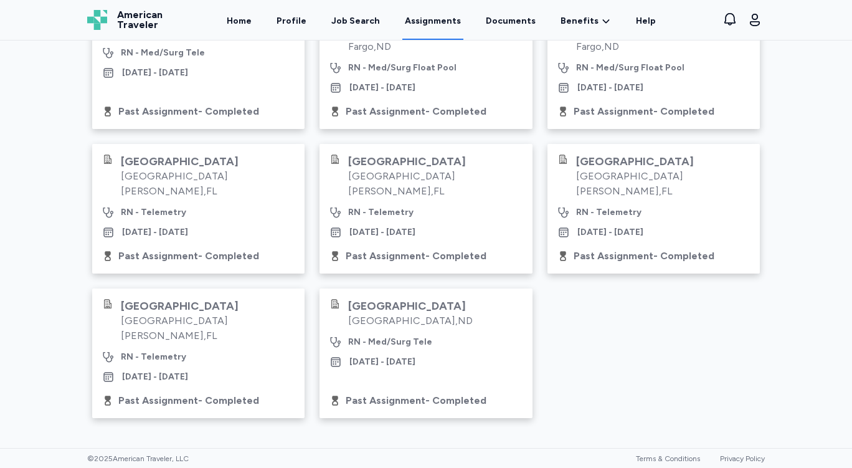
click at [149, 355] on div "RN - Telemetry" at bounding box center [153, 356] width 65 height 12
click at [138, 376] on div "Oct 25, 2021 - Jan 22, 2022" at bounding box center [155, 376] width 66 height 12
click at [108, 377] on icon at bounding box center [108, 376] width 12 height 12
drag, startPoint x: 111, startPoint y: 386, endPoint x: 149, endPoint y: 416, distance: 48.8
click at [113, 389] on div "Cleveland Clinic Tradition Hospital Port St. Lucie , FL RN - Telemetry Oct 25, …" at bounding box center [198, 352] width 212 height 129
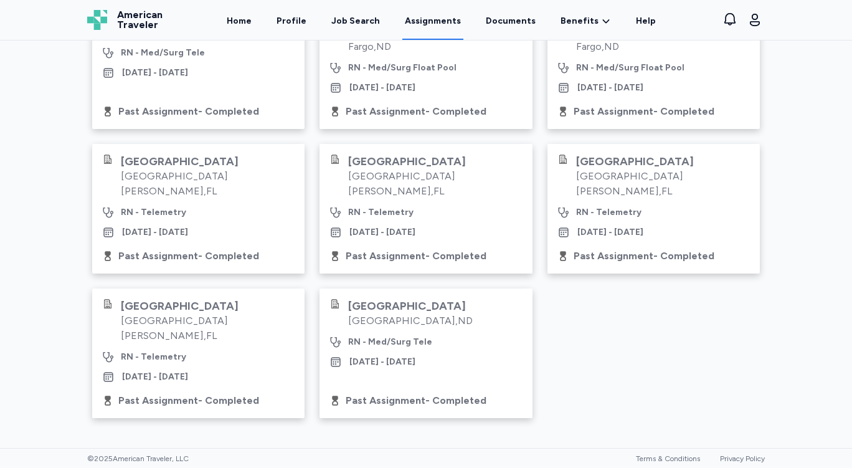
click at [151, 403] on div "Past Assignment - Completed" at bounding box center [188, 400] width 141 height 15
click at [227, 397] on div "Past Assignment - Completed" at bounding box center [188, 400] width 141 height 15
drag, startPoint x: 594, startPoint y: 385, endPoint x: 762, endPoint y: 368, distance: 169.0
click at [595, 384] on div "CHI St. Alexius Health Bismarck Bismarck , ND RN - Med/Surg Tele Dec 1, 2024 - …" at bounding box center [425, 144] width 667 height 548
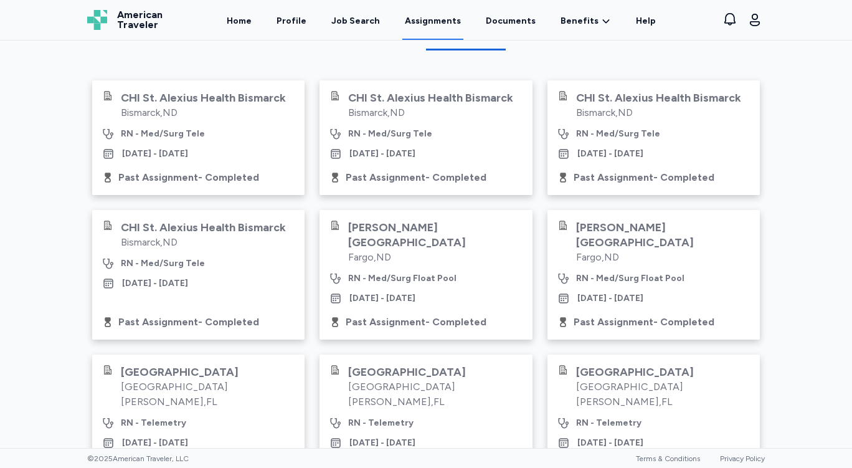
scroll to position [24, 0]
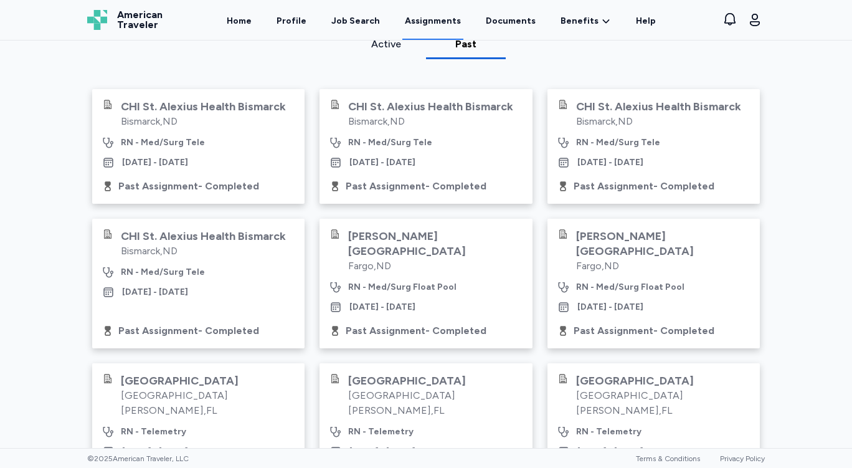
click at [819, 216] on div "Active Past CHI St. Alexius Health Bismarck Bismarck , ND RN - Med/Surg Tele De…" at bounding box center [426, 352] width 852 height 630
click at [816, 227] on div "Active Past CHI St. Alexius Health Bismarck Bismarck , ND RN - Med/Surg Tele De…" at bounding box center [426, 352] width 852 height 630
click at [815, 230] on div "Active Past CHI St. Alexius Health Bismarck Bismarck , ND RN - Med/Surg Tele De…" at bounding box center [426, 352] width 852 height 630
click at [497, 19] on link "Documents" at bounding box center [510, 20] width 55 height 39
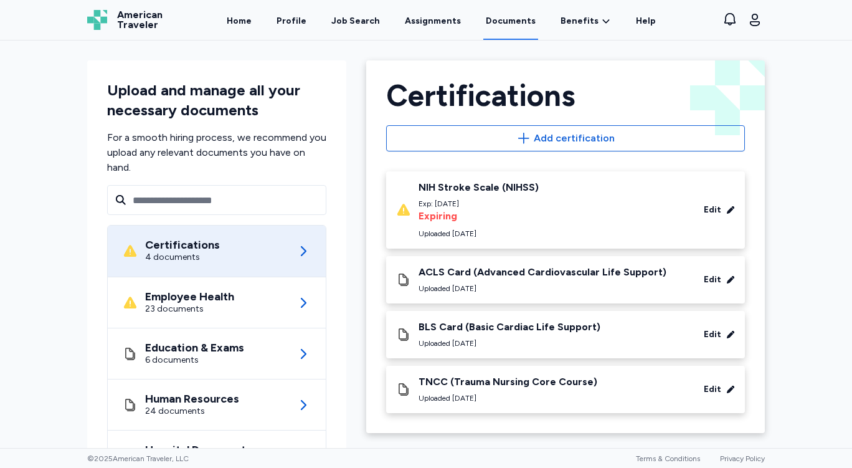
click at [822, 136] on div "Upload and manage all your necessary documents For a smooth hiring process, we …" at bounding box center [426, 243] width 852 height 407
click at [431, 24] on link "Assignments" at bounding box center [432, 20] width 61 height 39
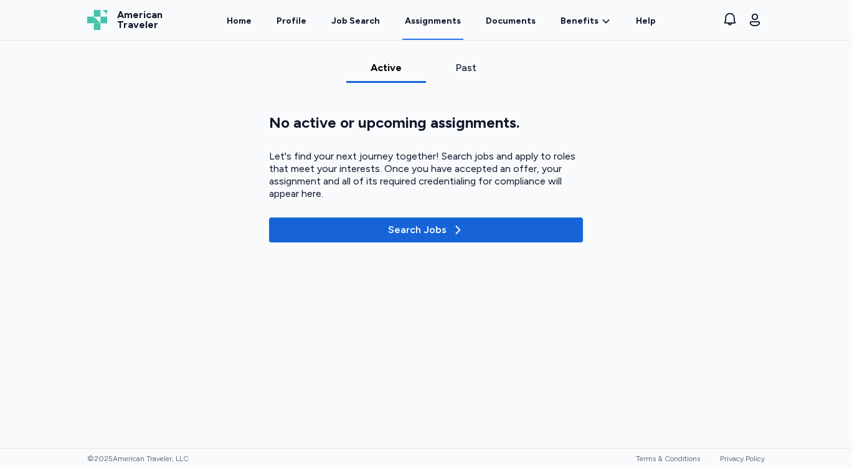
click at [464, 66] on div "Past" at bounding box center [466, 67] width 70 height 15
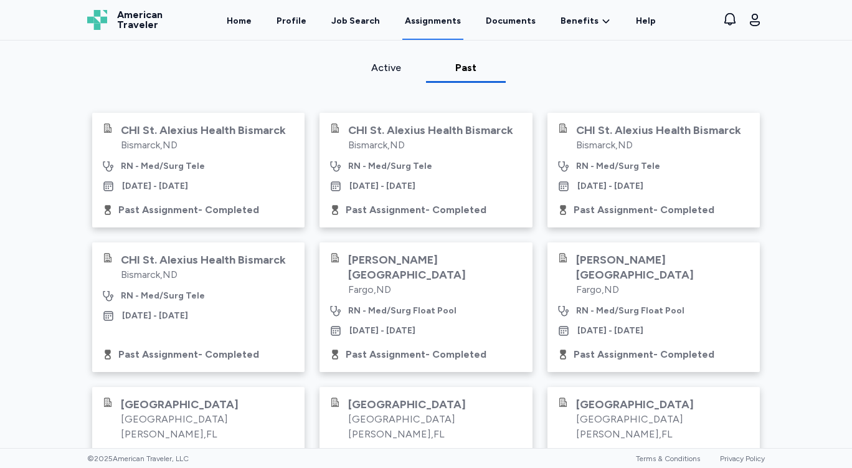
click at [832, 124] on div "Active Past CHI St. Alexius Health Bismarck Bismarck , ND RN - Med/Surg Tele De…" at bounding box center [426, 375] width 852 height 630
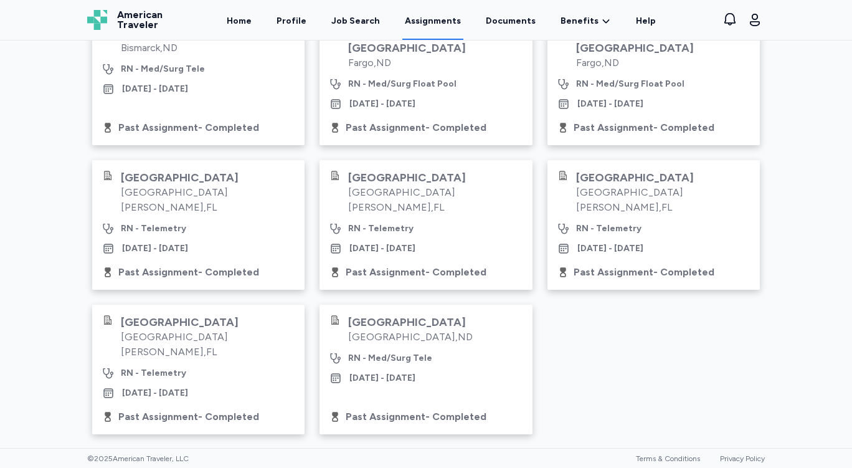
scroll to position [229, 0]
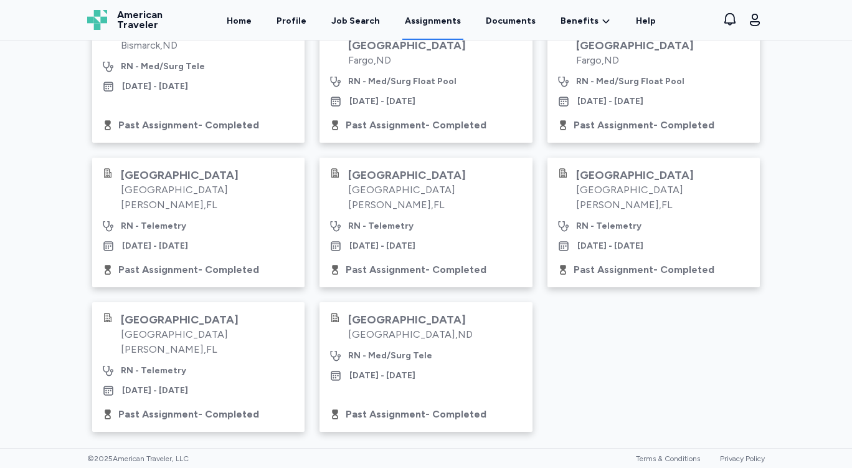
click at [77, 152] on div "Active Past CHI St. Alexius Health Bismarck Bismarck , ND RN - Med/Surg Tele De…" at bounding box center [425, 146] width 697 height 630
drag, startPoint x: 729, startPoint y: 388, endPoint x: 799, endPoint y: 364, distance: 73.8
click at [731, 389] on div "CHI St. Alexius Health Bismarck Bismarck , ND RN - Med/Surg Tele Dec 1, 2024 - …" at bounding box center [425, 158] width 667 height 548
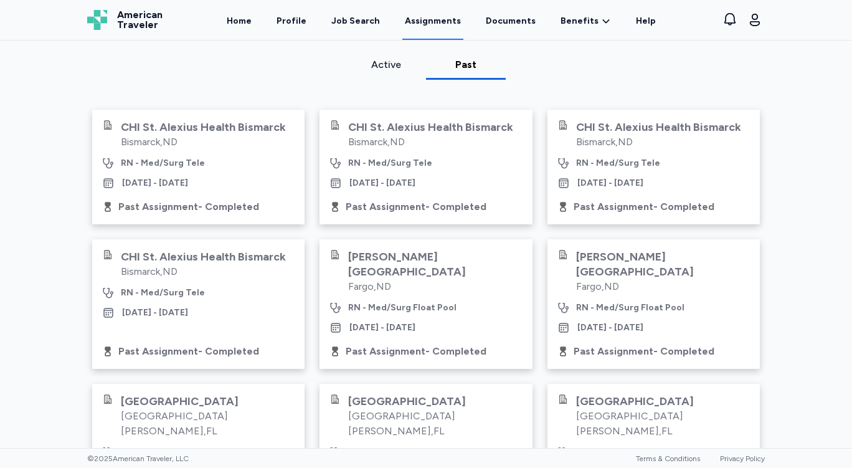
scroll to position [0, 0]
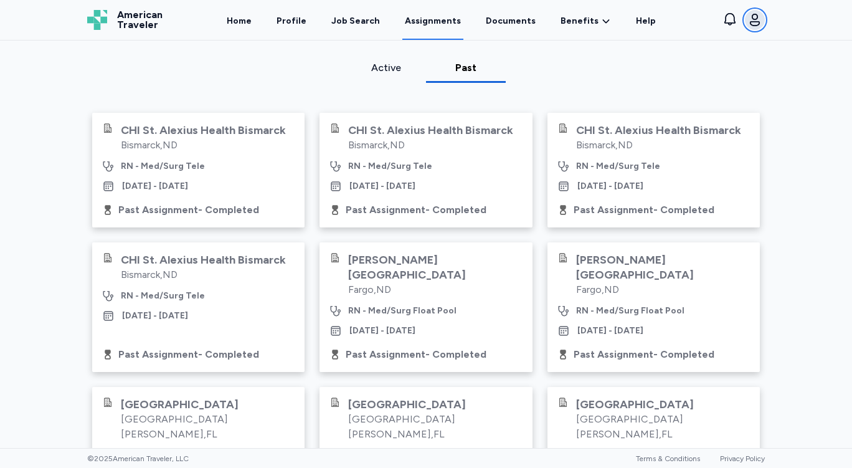
click at [752, 21] on icon "button" at bounding box center [754, 19] width 15 height 15
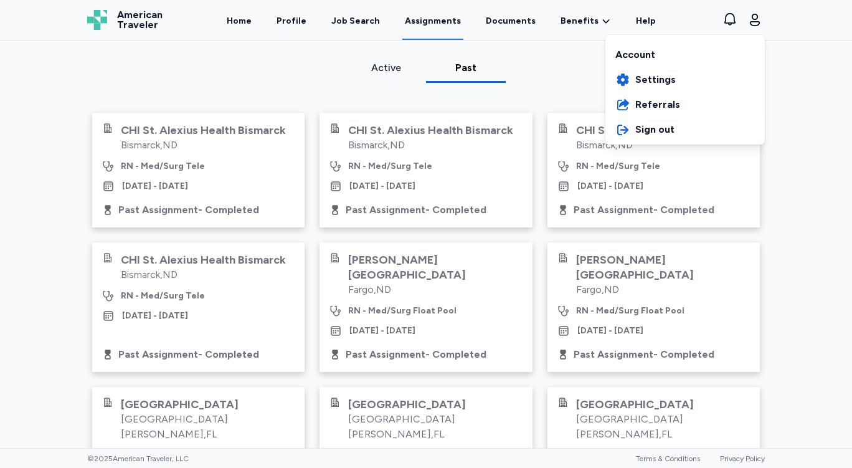
click at [792, 92] on div "Open sidebar Assignments American Traveler American Traveler Home Profile Job S…" at bounding box center [426, 234] width 852 height 468
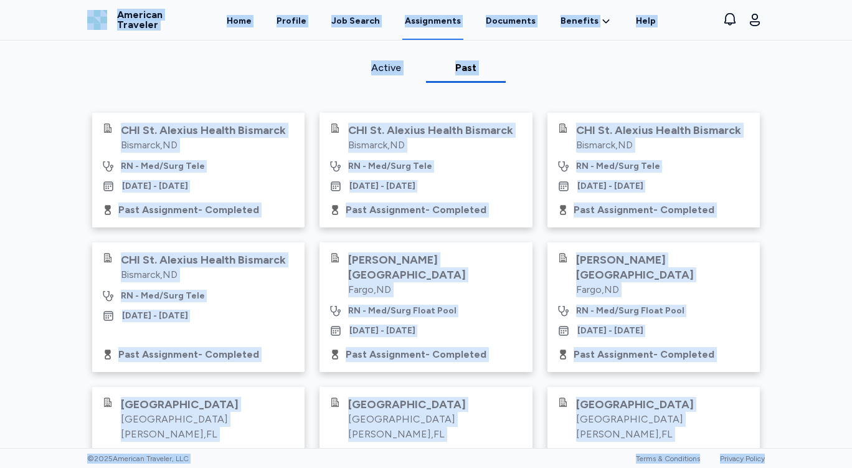
drag, startPoint x: 72, startPoint y: 6, endPoint x: 848, endPoint y: 362, distance: 854.9
click at [851, 424] on div "Open sidebar Assignments American Traveler American Traveler Home Profile Job S…" at bounding box center [426, 234] width 852 height 468
click at [813, 246] on div "Active Past CHI St. Alexius Health Bismarck Bismarck , ND RN - Med/Surg Tele De…" at bounding box center [426, 375] width 852 height 630
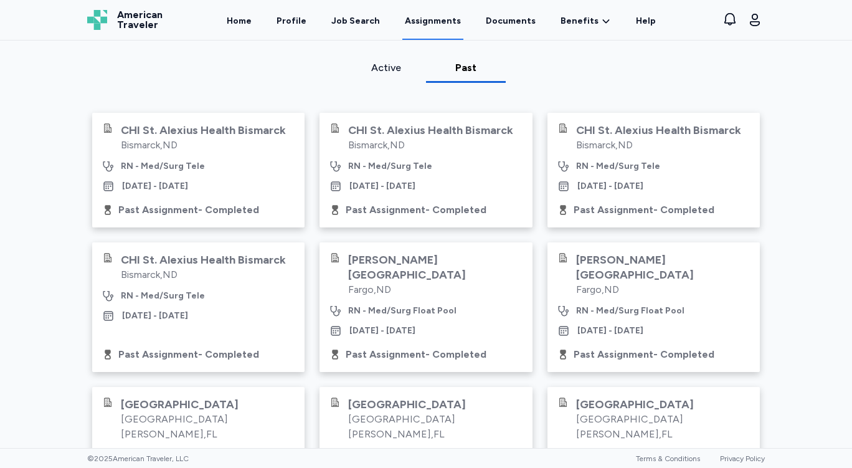
click at [792, 80] on div "Active Past CHI St. Alexius Health Bismarck Bismarck , ND RN - Med/Surg Tele De…" at bounding box center [426, 375] width 852 height 630
click at [811, 90] on div "Active Past CHI St. Alexius Health Bismarck Bismarck , ND RN - Med/Surg Tele De…" at bounding box center [426, 375] width 852 height 630
click at [809, 85] on div "Active Past CHI St. Alexius Health Bismarck Bismarck , ND RN - Med/Surg Tele De…" at bounding box center [426, 375] width 852 height 630
click at [812, 85] on div "Active Past CHI St. Alexius Health Bismarck Bismarck , ND RN - Med/Surg Tele De…" at bounding box center [426, 375] width 852 height 630
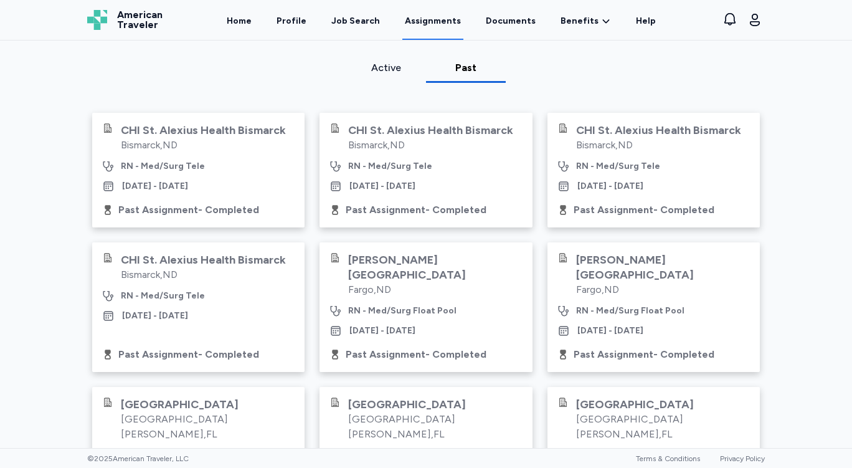
click at [812, 85] on div "Active Past CHI St. Alexius Health Bismarck Bismarck , ND RN - Med/Surg Tele De…" at bounding box center [426, 375] width 852 height 630
click at [811, 75] on div "Active Past CHI St. Alexius Health Bismarck Bismarck , ND RN - Med/Surg Tele De…" at bounding box center [426, 375] width 852 height 630
click at [784, 72] on div "Active Past CHI St. Alexius Health Bismarck Bismarck , ND RN - Med/Surg Tele De…" at bounding box center [426, 375] width 852 height 630
click at [250, 18] on link "Home" at bounding box center [239, 20] width 30 height 39
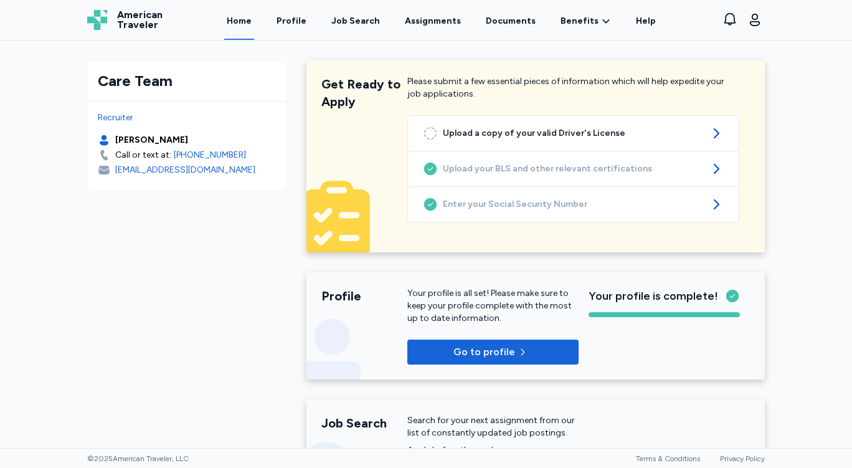
click at [804, 118] on div "Care Team Recruiter [PERSON_NAME] Call or text at: [PHONE_NUMBER] [EMAIL_ADDRES…" at bounding box center [426, 243] width 852 height 407
